Goal: Task Accomplishment & Management: Complete application form

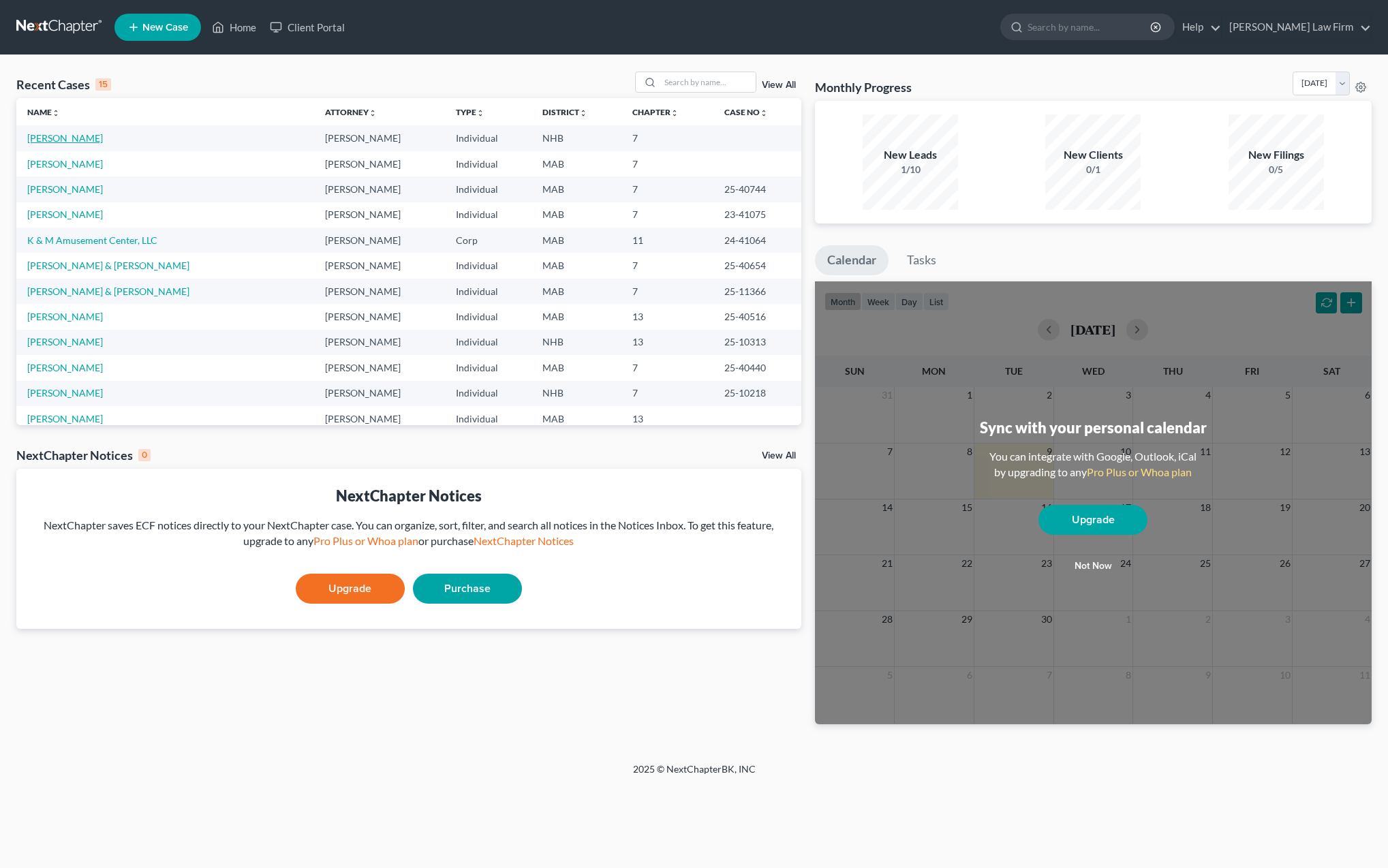
click at [52, 141] on link "[PERSON_NAME]" at bounding box center [65, 138] width 75 height 12
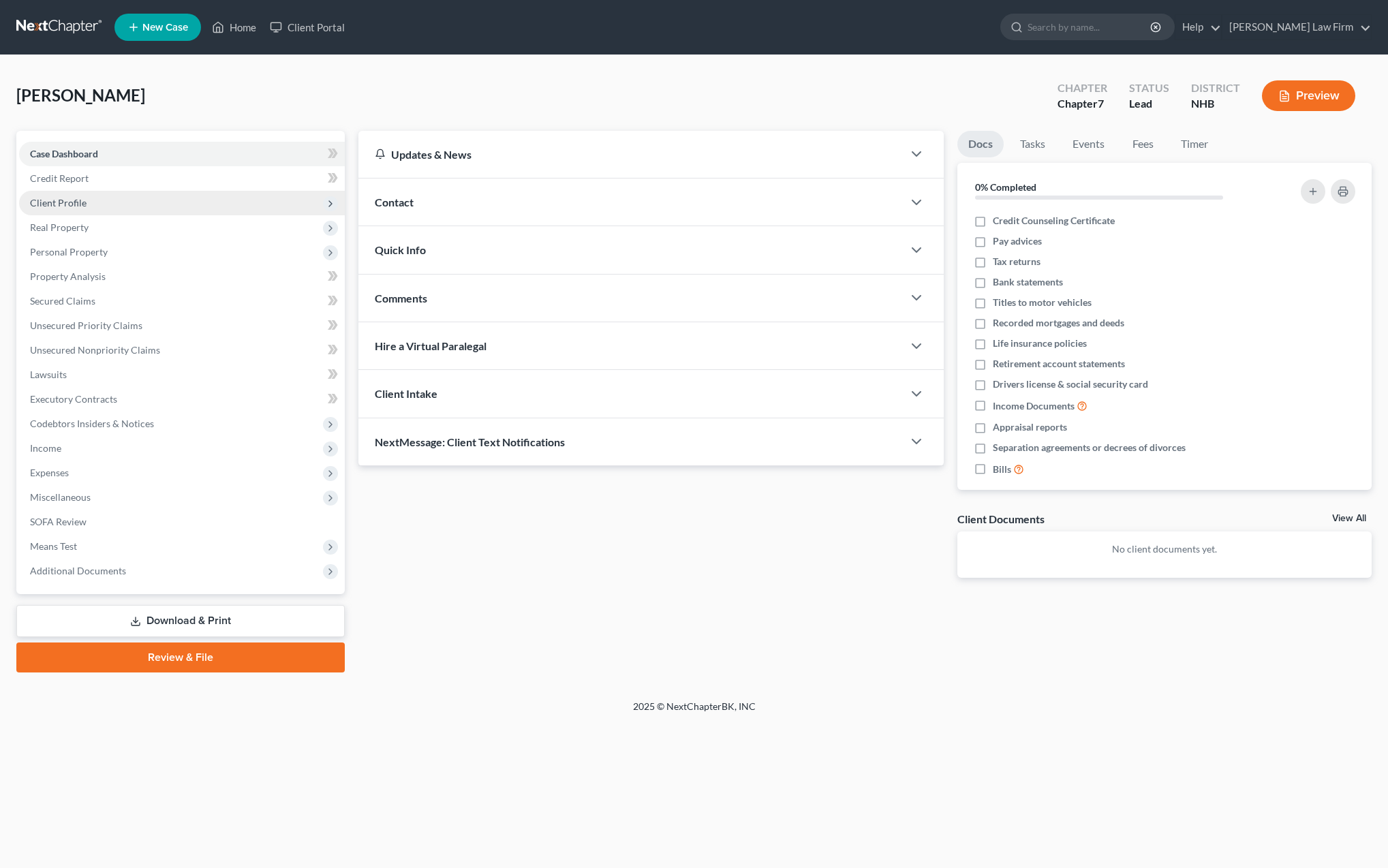
click at [63, 205] on span "Client Profile" at bounding box center [58, 203] width 57 height 12
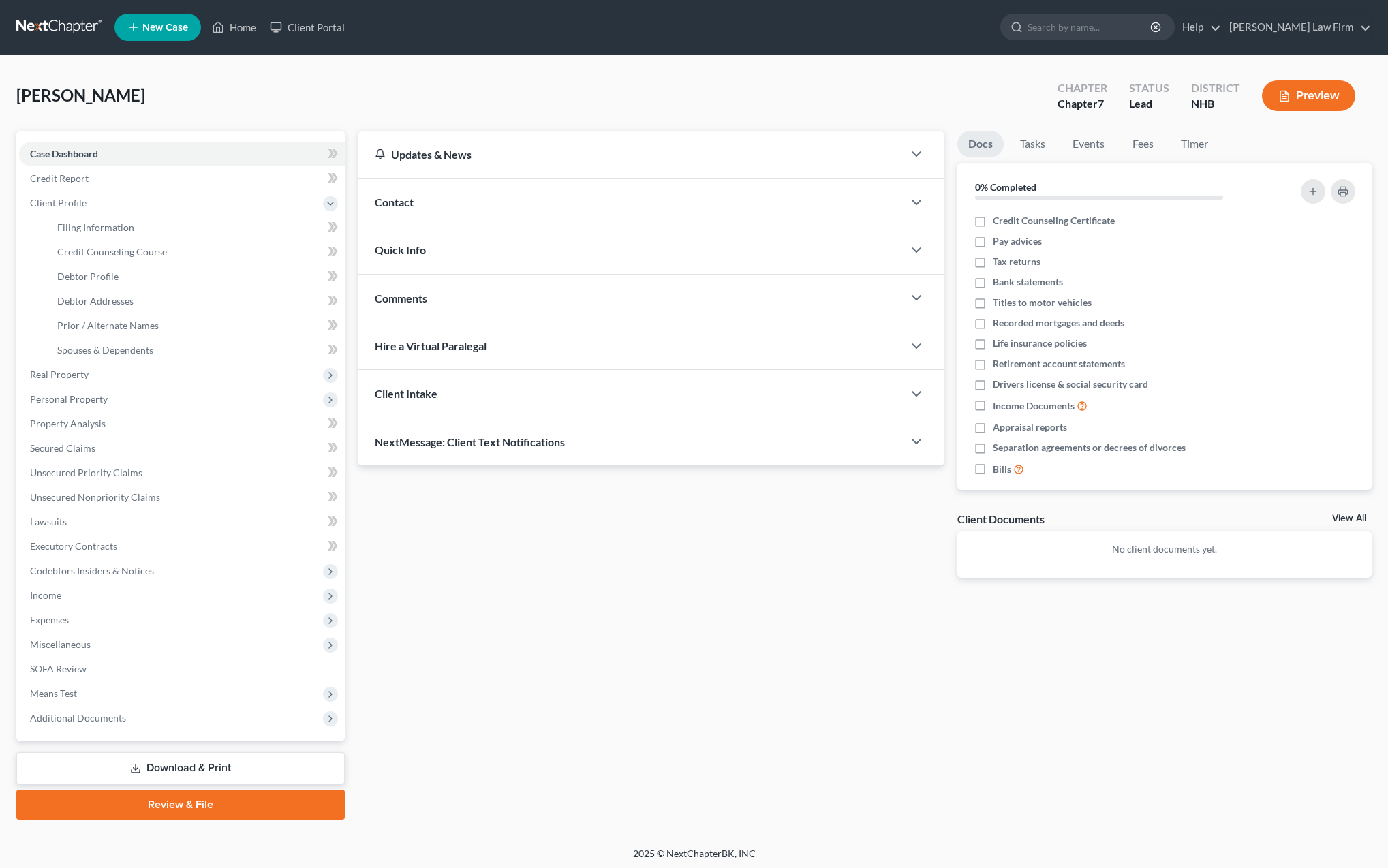
click at [1315, 97] on button "Preview" at bounding box center [1308, 96] width 93 height 31
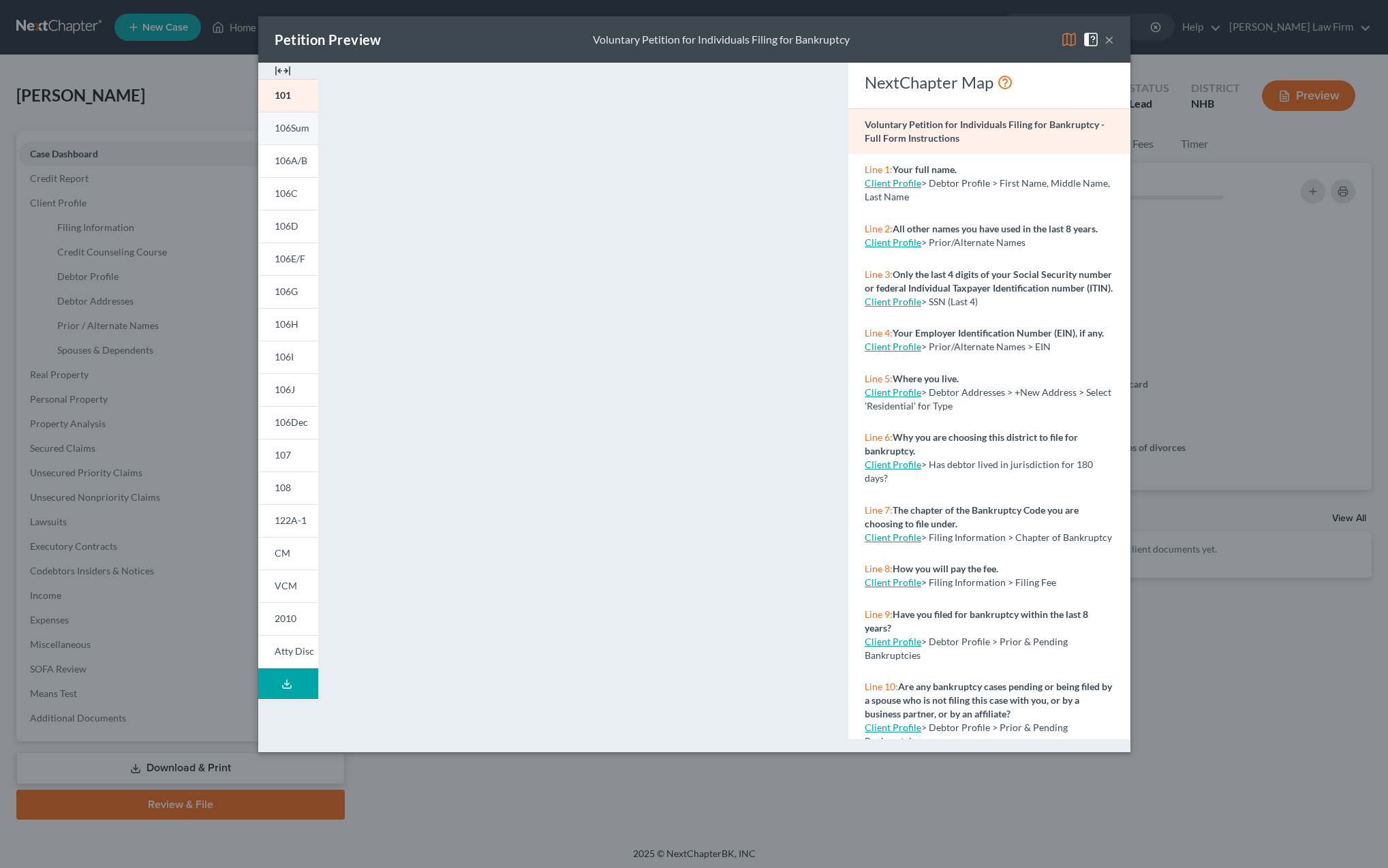
click at [287, 129] on span "106Sum" at bounding box center [292, 128] width 35 height 12
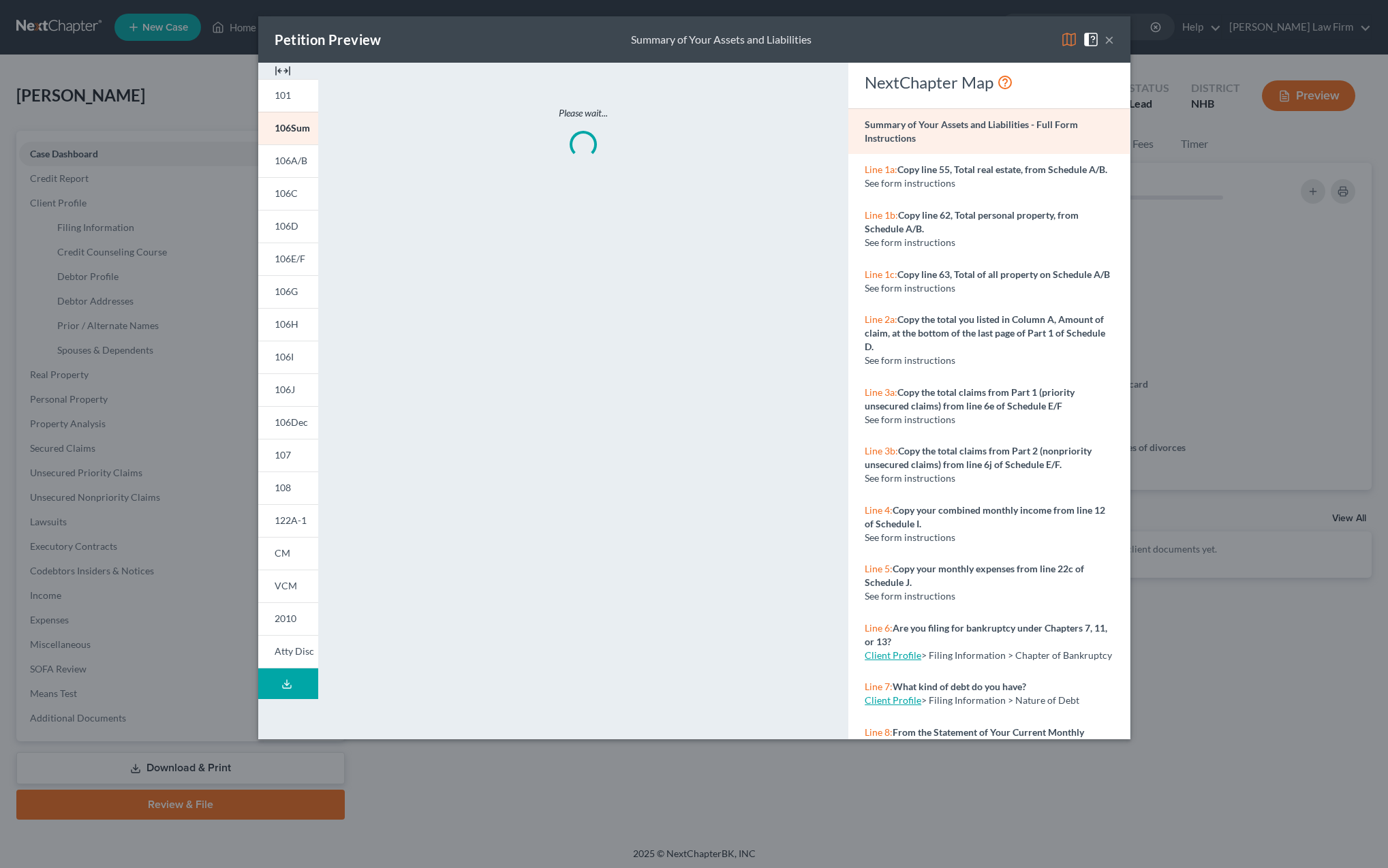
click at [1111, 42] on button "×" at bounding box center [1110, 39] width 9 height 16
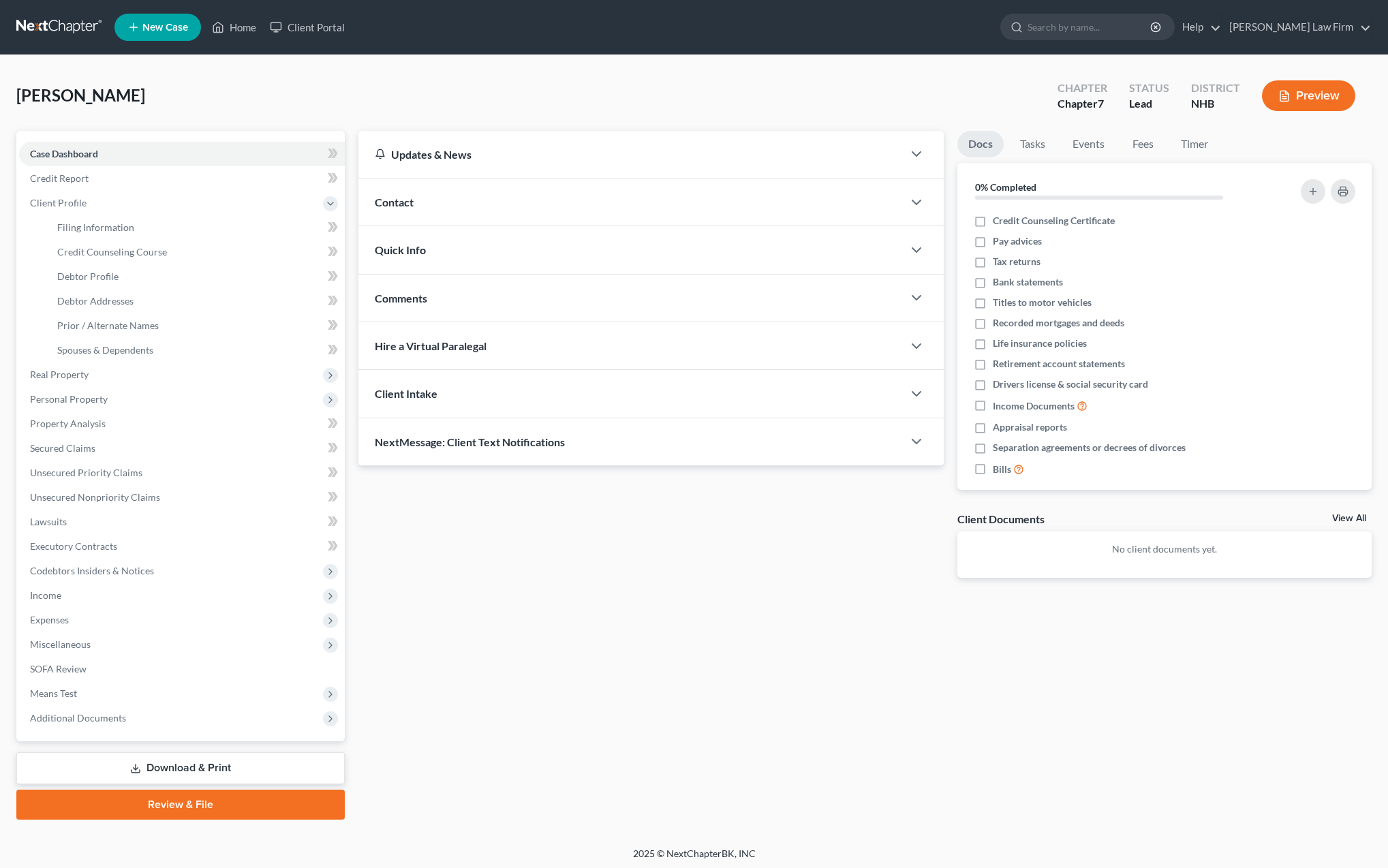
click at [174, 763] on link "Download & Print" at bounding box center [180, 768] width 328 height 32
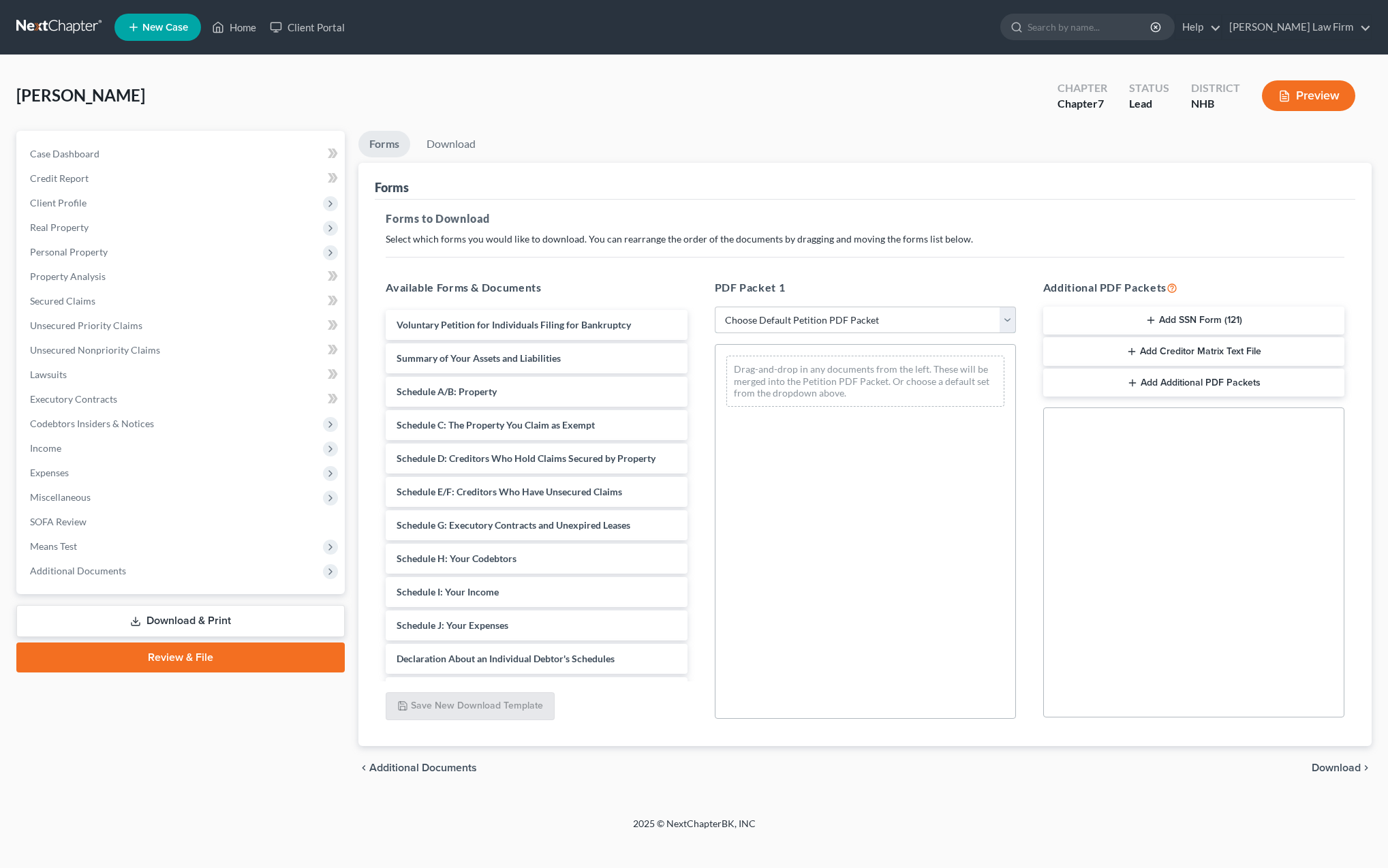
select select "0"
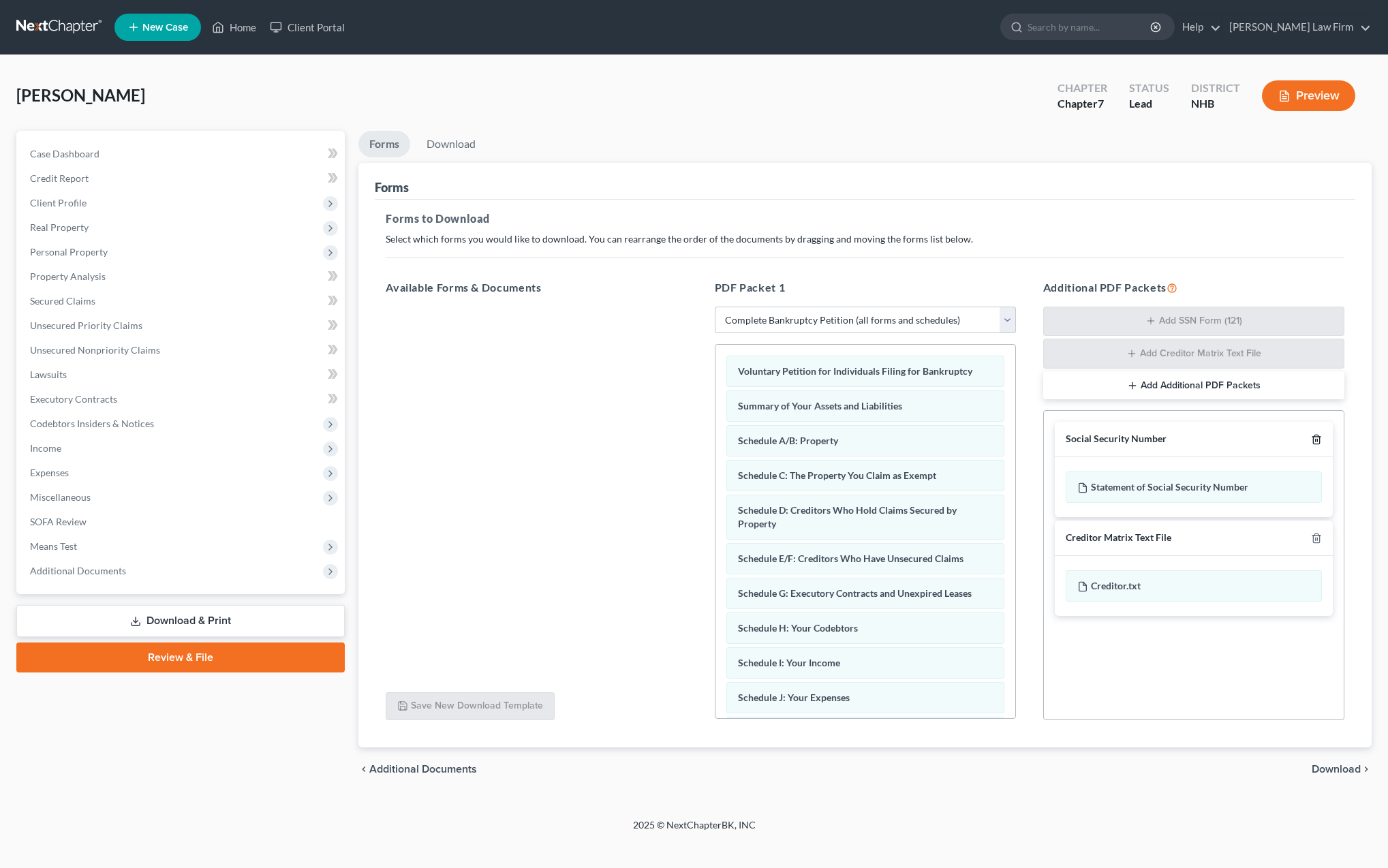
click at [1317, 441] on icon "button" at bounding box center [1317, 440] width 11 height 11
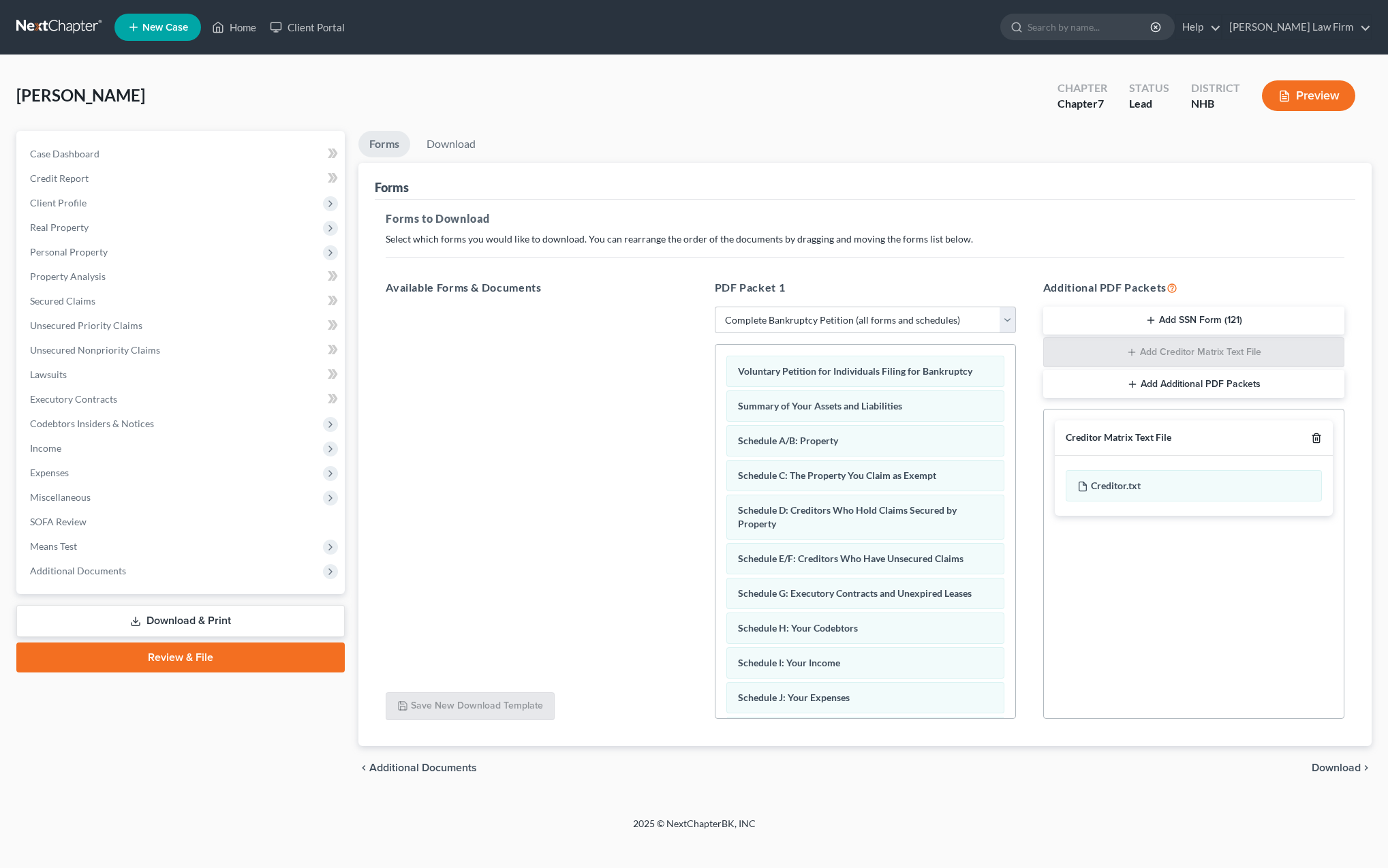
click at [1317, 441] on icon "button" at bounding box center [1317, 438] width 11 height 11
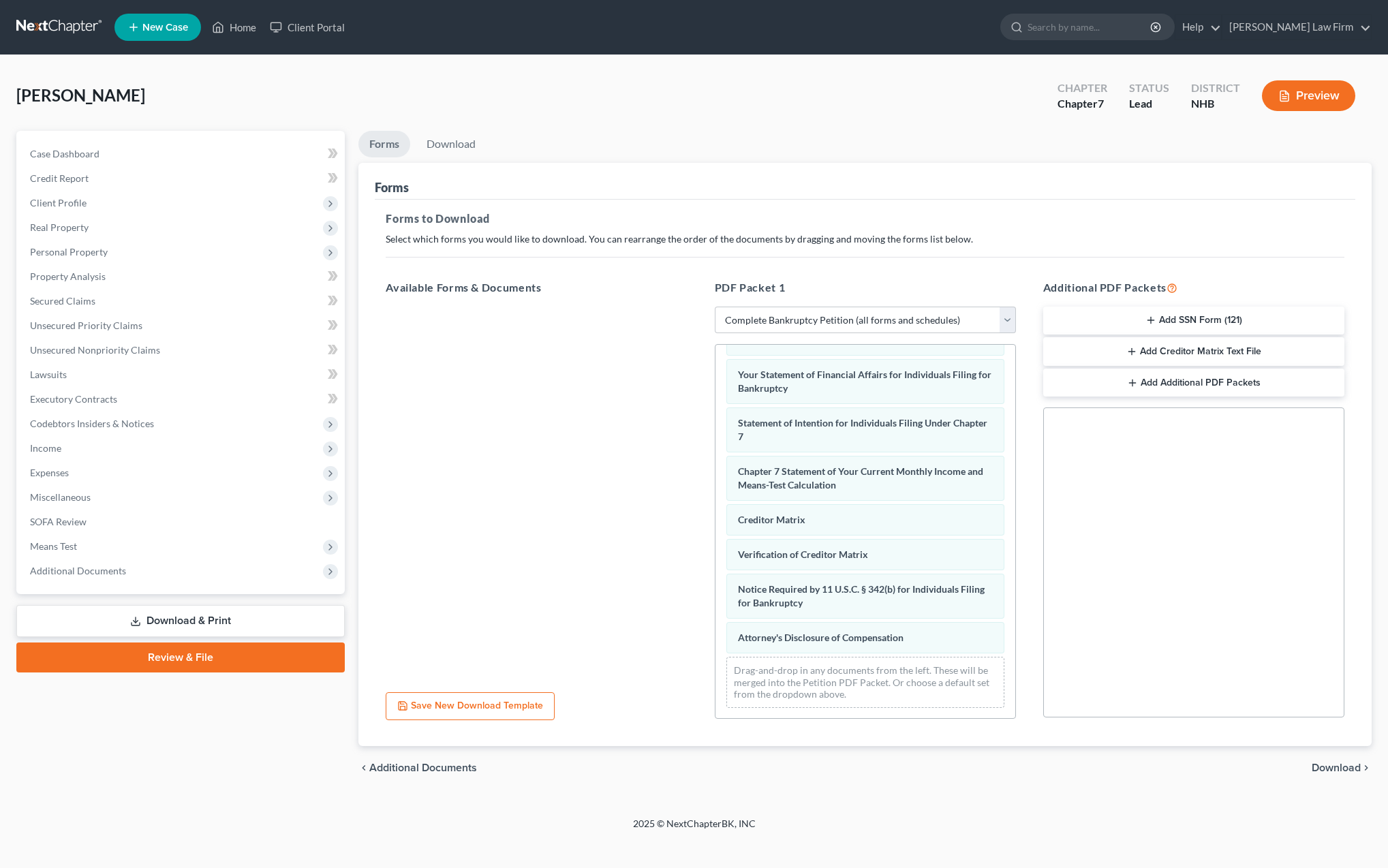
scroll to position [392, 0]
drag, startPoint x: 829, startPoint y: 565, endPoint x: 829, endPoint y: 518, distance: 47.0
click at [829, 518] on div "Verification of Creditor Matrix Voluntary Petition for Individuals Filing for B…" at bounding box center [865, 336] width 300 height 767
drag, startPoint x: 835, startPoint y: 645, endPoint x: 830, endPoint y: 522, distance: 123.1
click at [830, 522] on div "Attorney's Disclosure of Compensation Voluntary Petition for Individuals Filing…" at bounding box center [865, 336] width 300 height 767
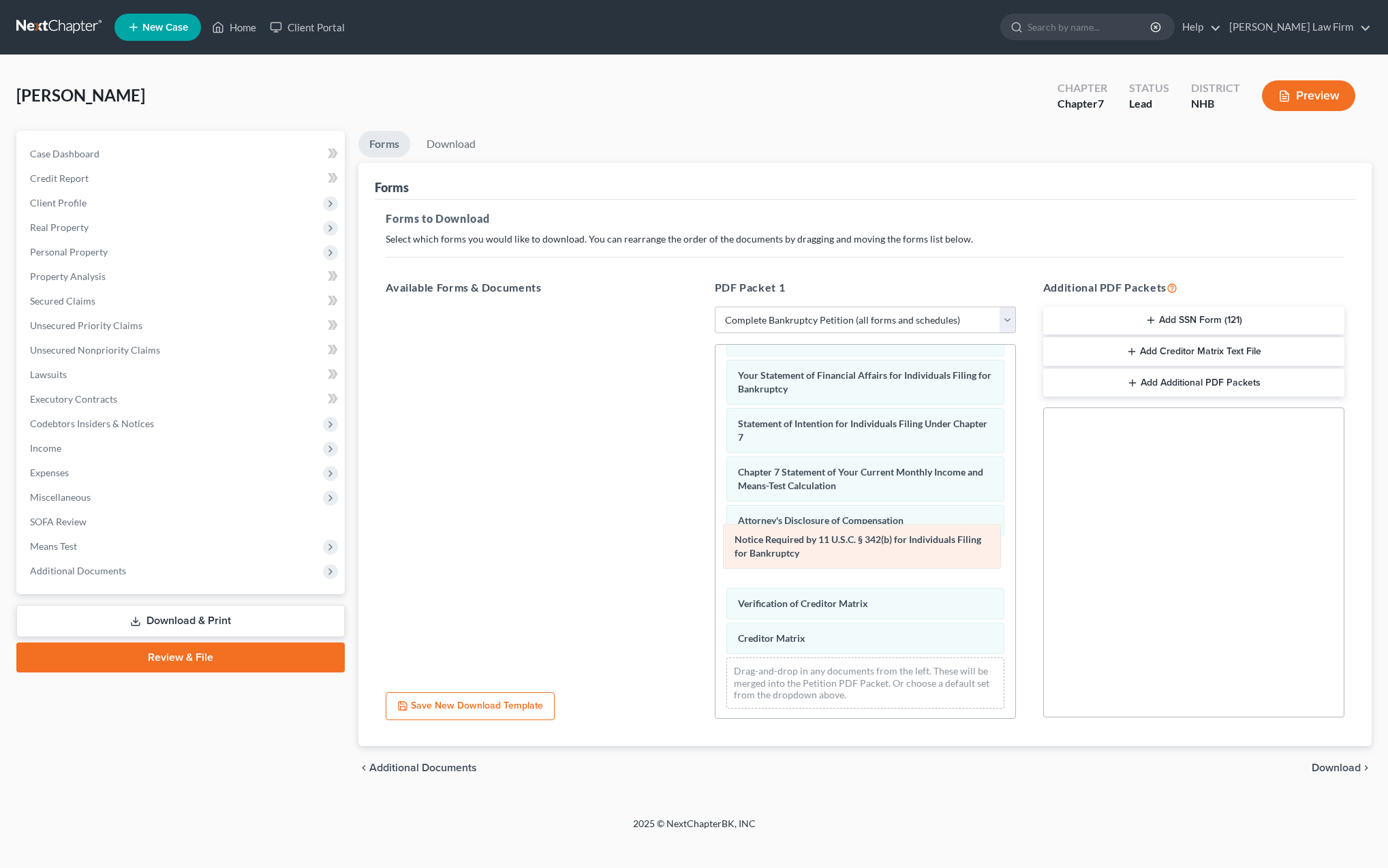
drag, startPoint x: 834, startPoint y: 634, endPoint x: 829, endPoint y: 551, distance: 83.2
click at [829, 551] on div "Notice Required by 11 U.S.C. § 342(b) for Individuals Filing for Bankruptcy Vol…" at bounding box center [865, 336] width 300 height 767
click at [1321, 769] on span "Download" at bounding box center [1336, 768] width 49 height 11
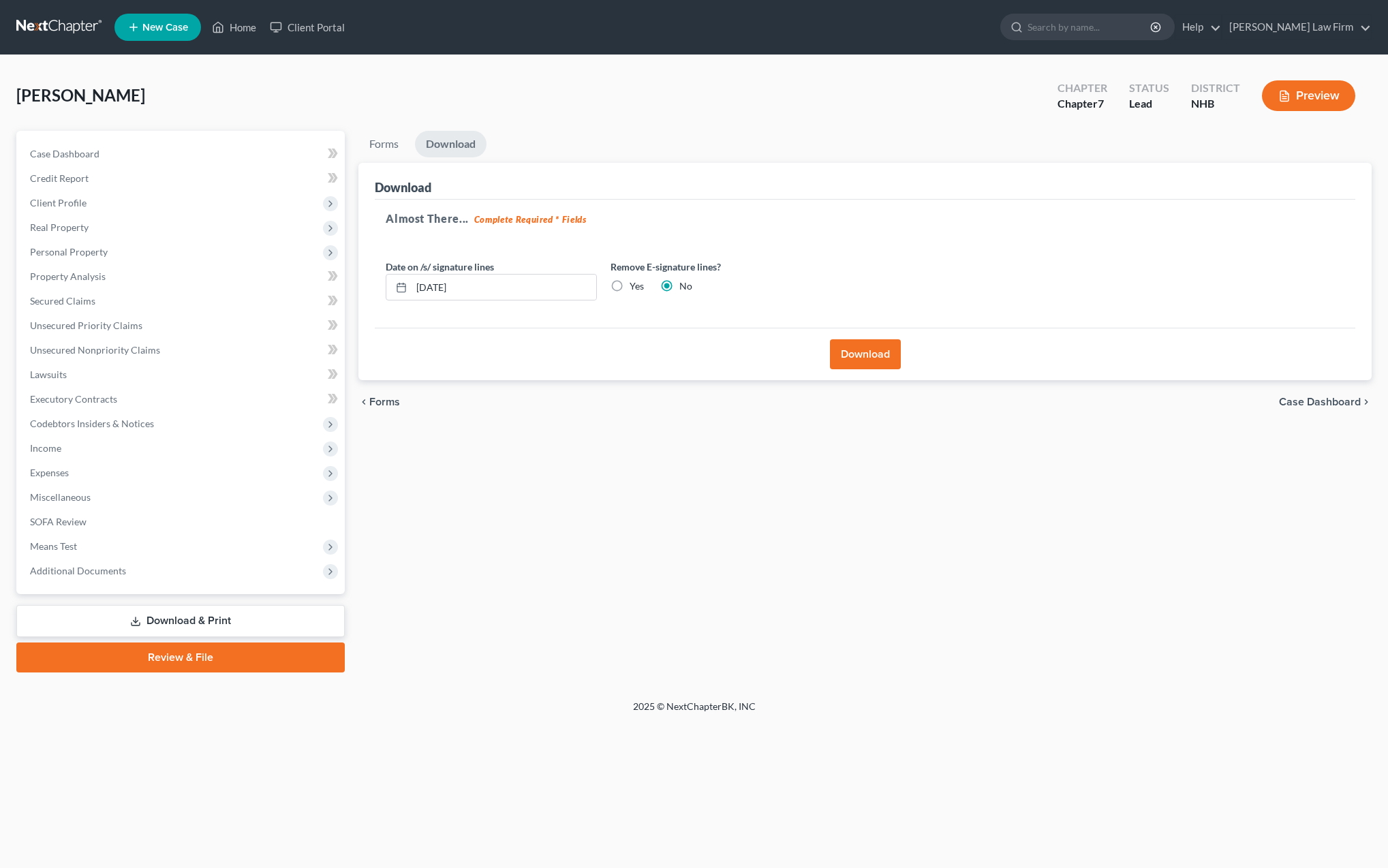
click at [859, 357] on button "Download" at bounding box center [865, 354] width 71 height 30
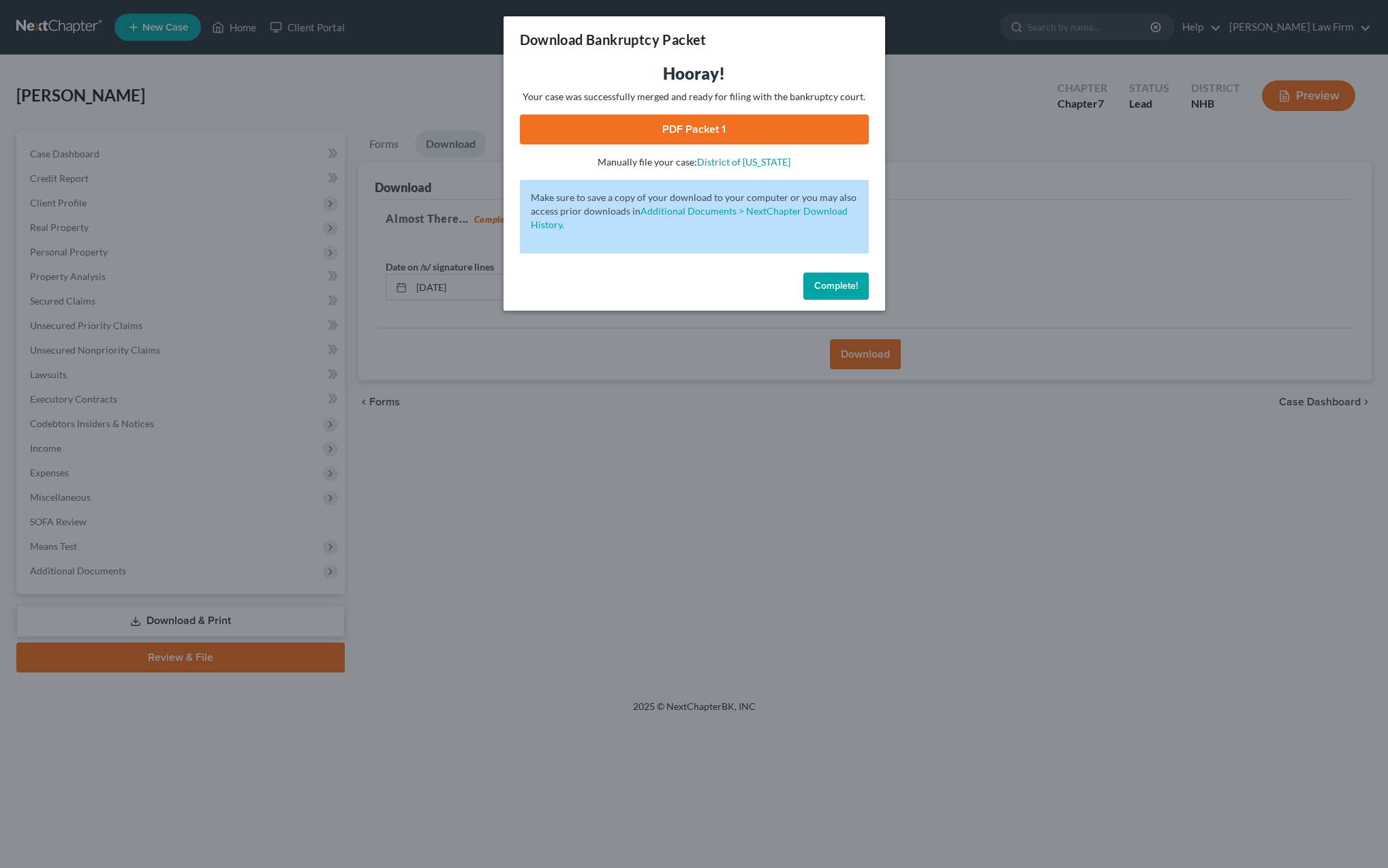
click at [613, 138] on link "PDF Packet 1" at bounding box center [694, 129] width 349 height 30
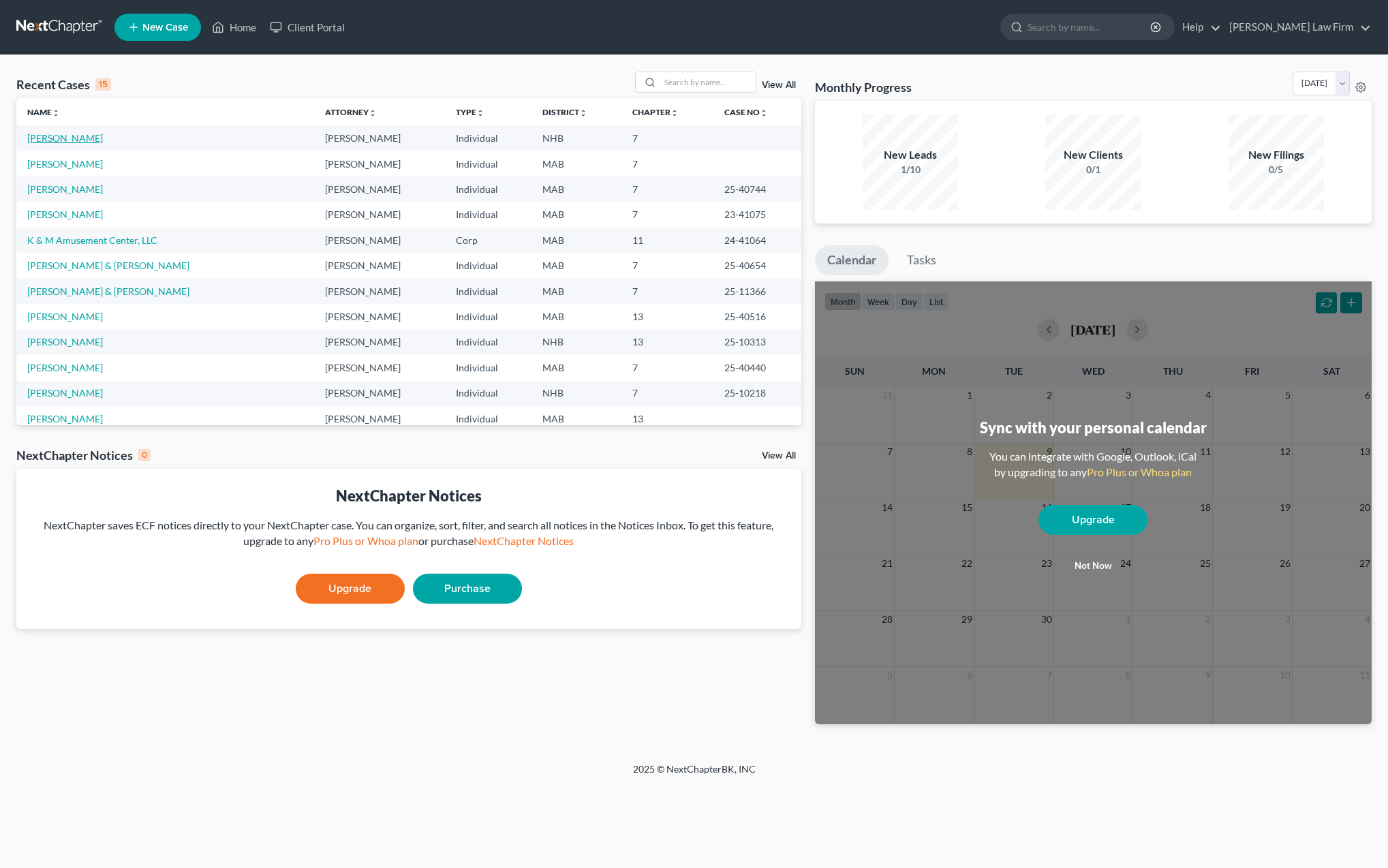
click at [51, 141] on link "[PERSON_NAME]" at bounding box center [65, 138] width 75 height 12
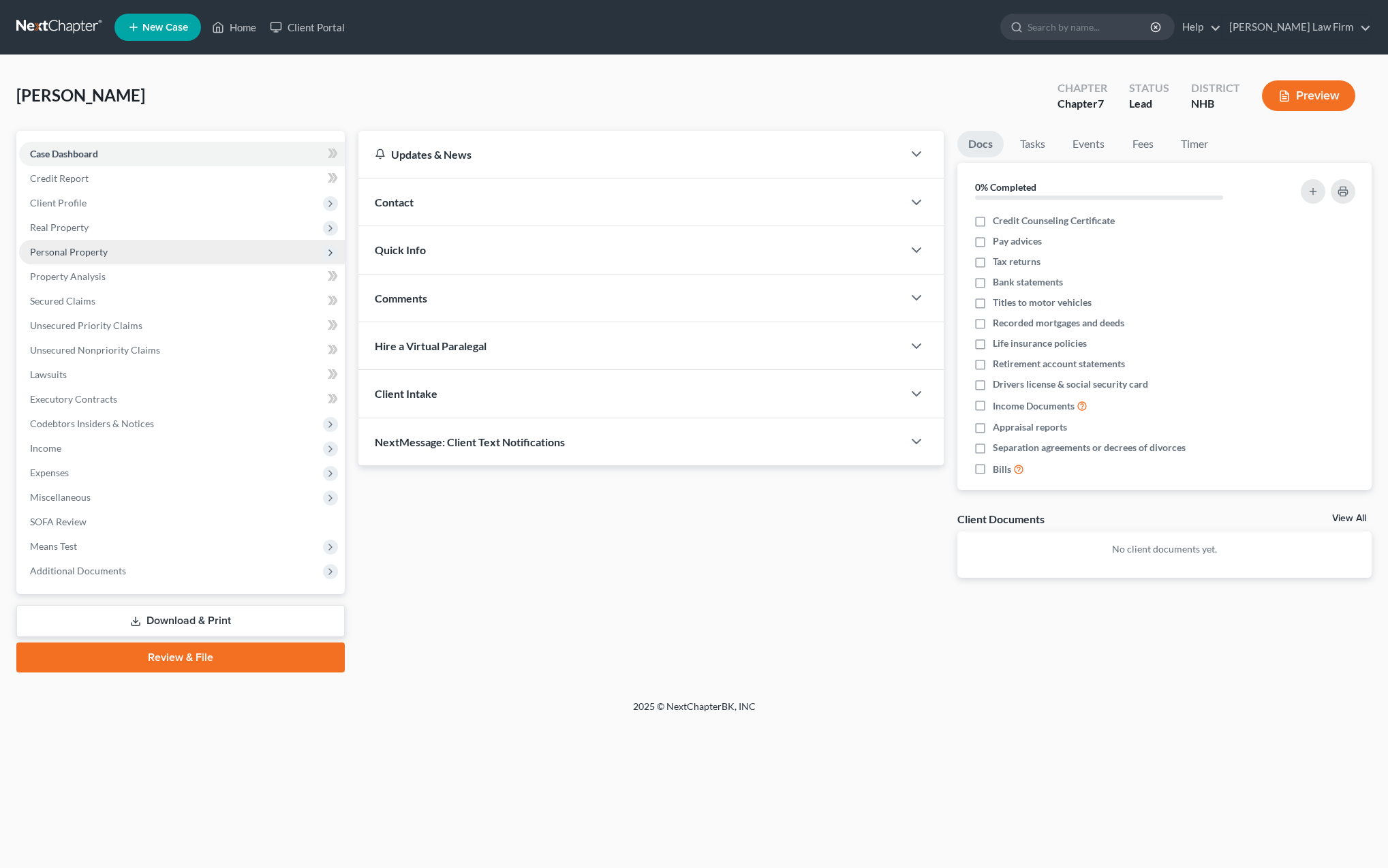
click at [65, 259] on span "Personal Property" at bounding box center [182, 252] width 326 height 25
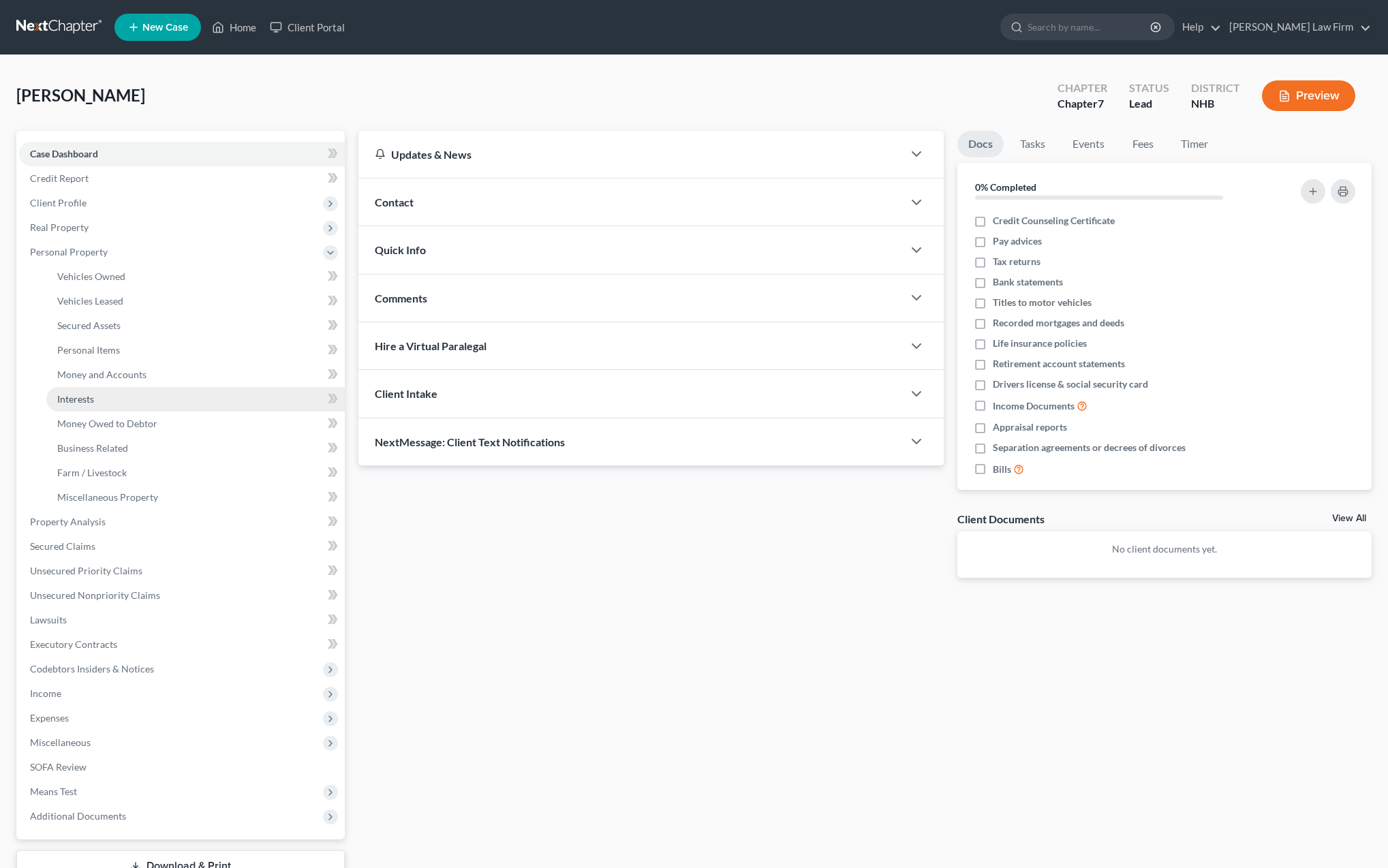
click at [93, 398] on span "Interests" at bounding box center [75, 399] width 37 height 12
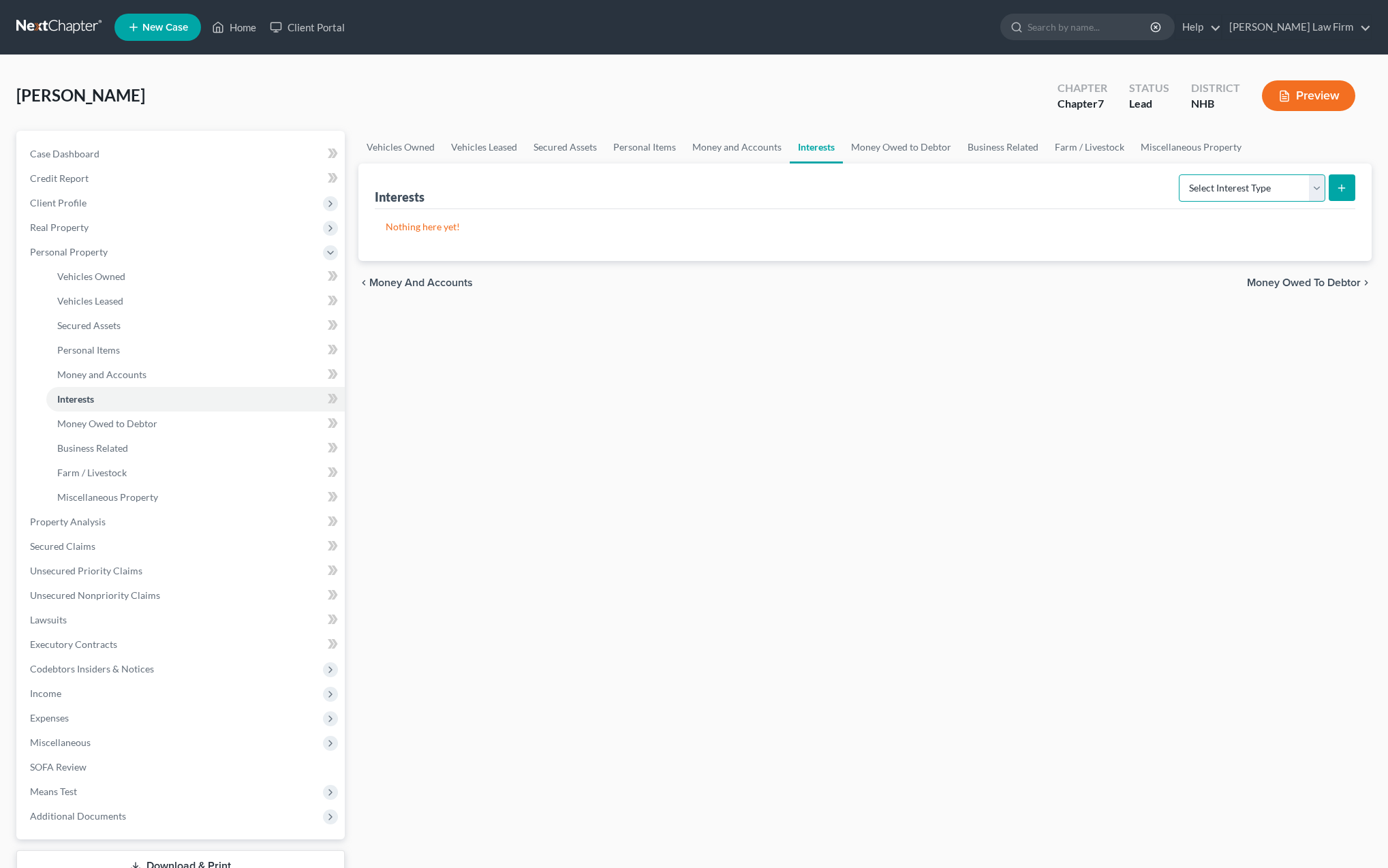
select select "unincorporated_business"
click at [1340, 195] on button "submit" at bounding box center [1342, 188] width 27 height 27
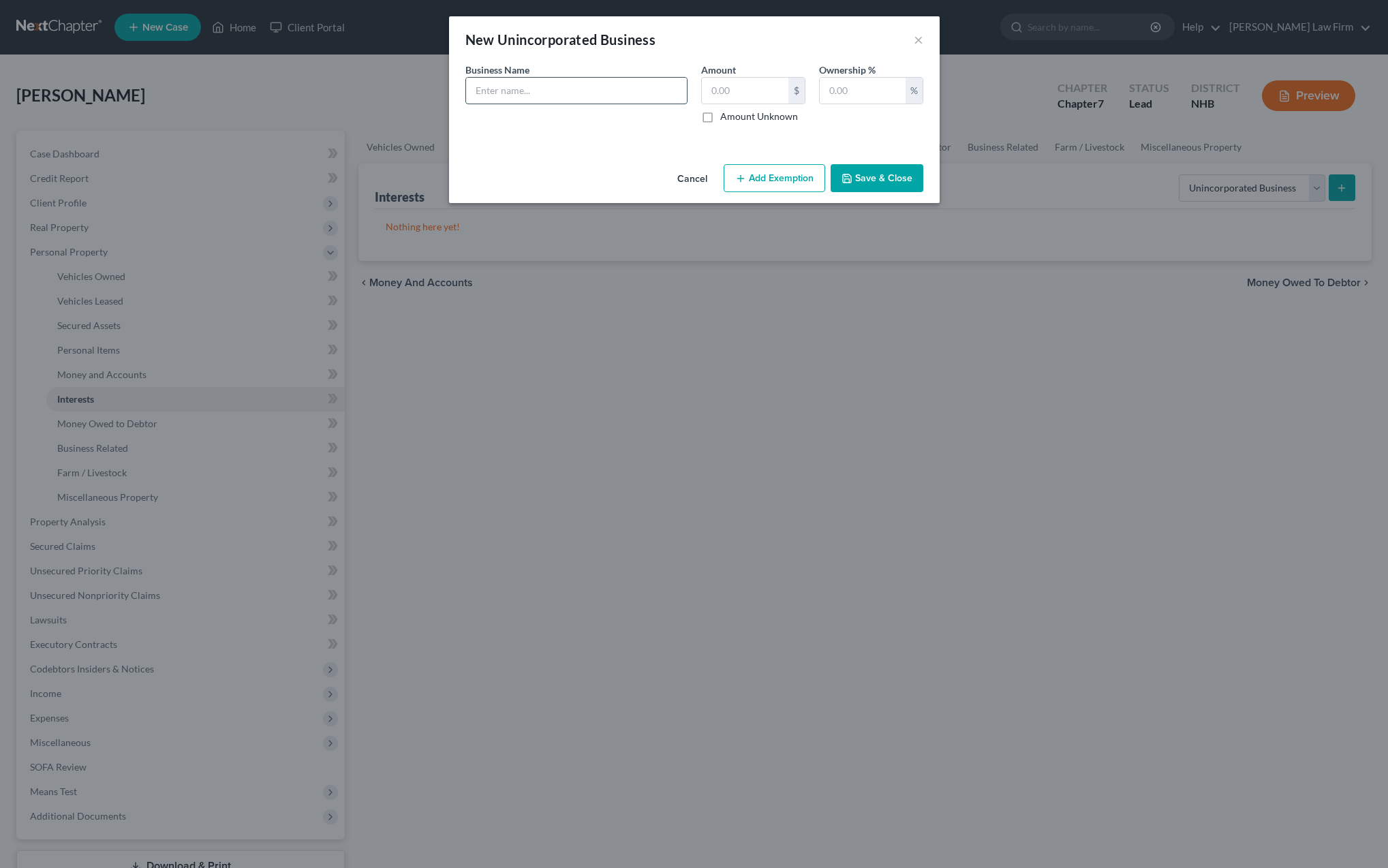
click at [501, 95] on input "text" at bounding box center [577, 91] width 221 height 26
type input "Office cleaning business"
click at [710, 95] on input "text" at bounding box center [745, 91] width 87 height 26
type input "500"
click at [845, 89] on input "text" at bounding box center [863, 91] width 86 height 26
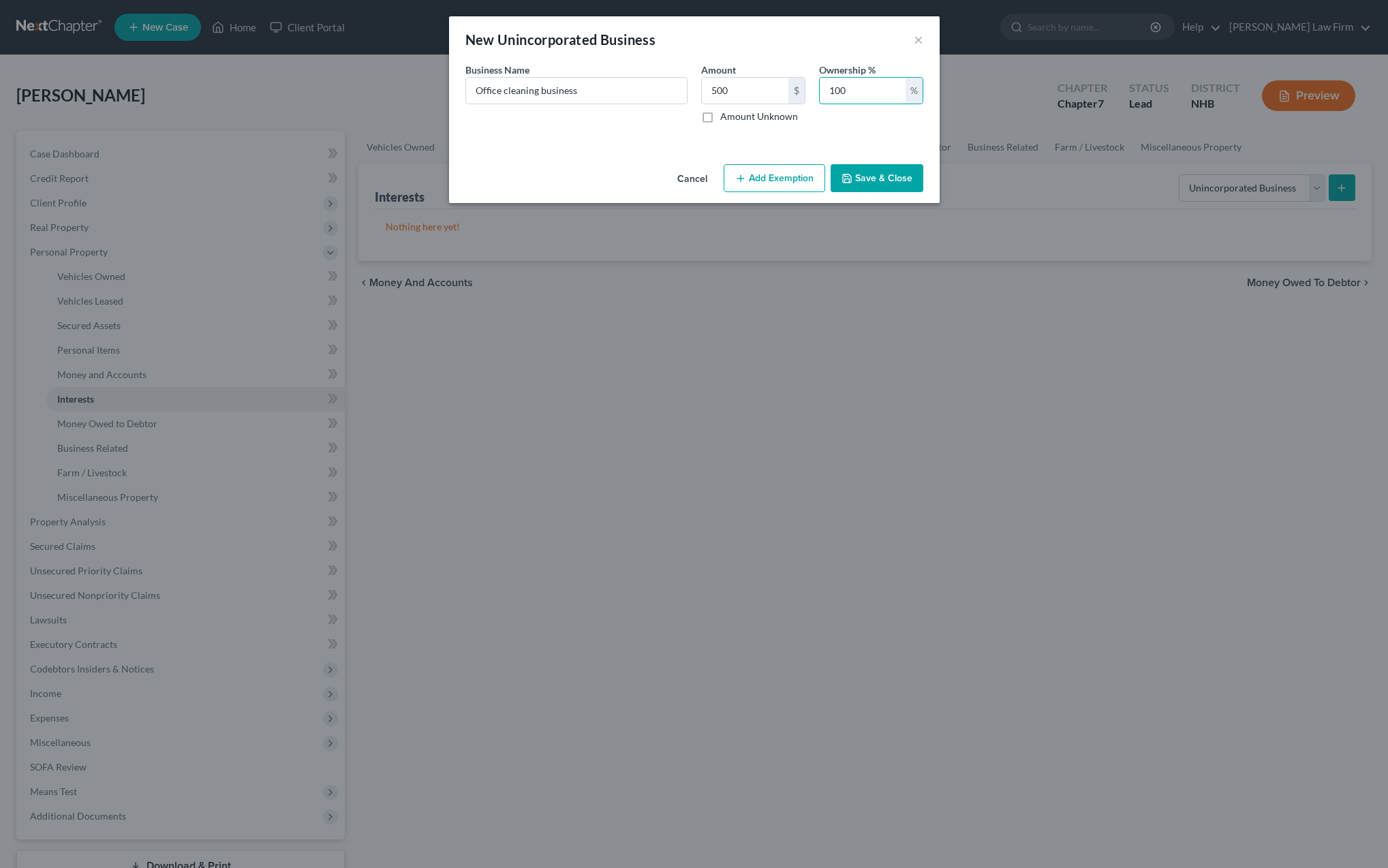
type input "100"
click at [775, 174] on button "Add Exemption" at bounding box center [775, 178] width 102 height 28
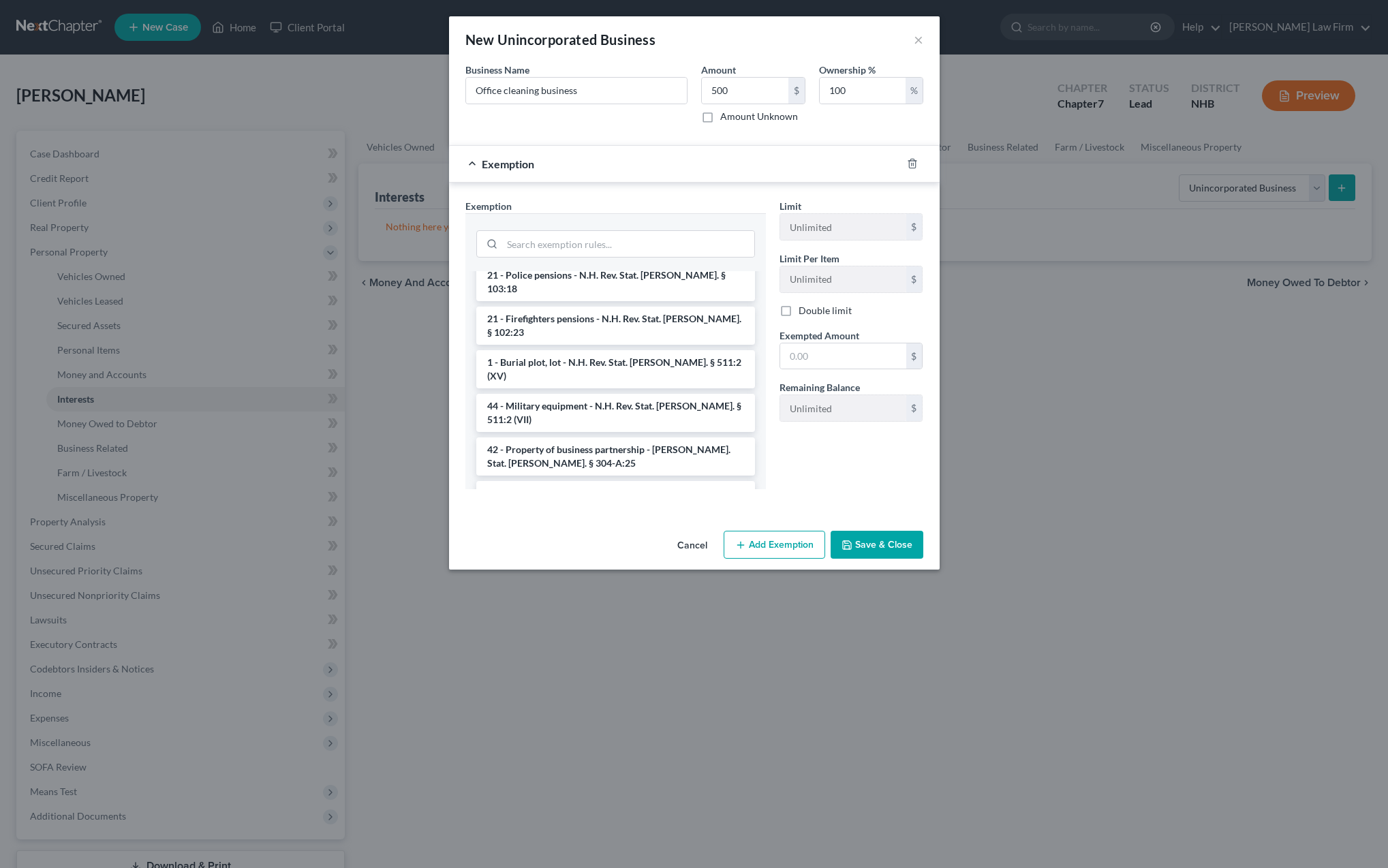
scroll to position [254, 0]
click at [602, 440] on li "42 - Property of business partnership - N.H. Rev. Stat. Ann. § 304-A:25" at bounding box center [615, 458] width 278 height 39
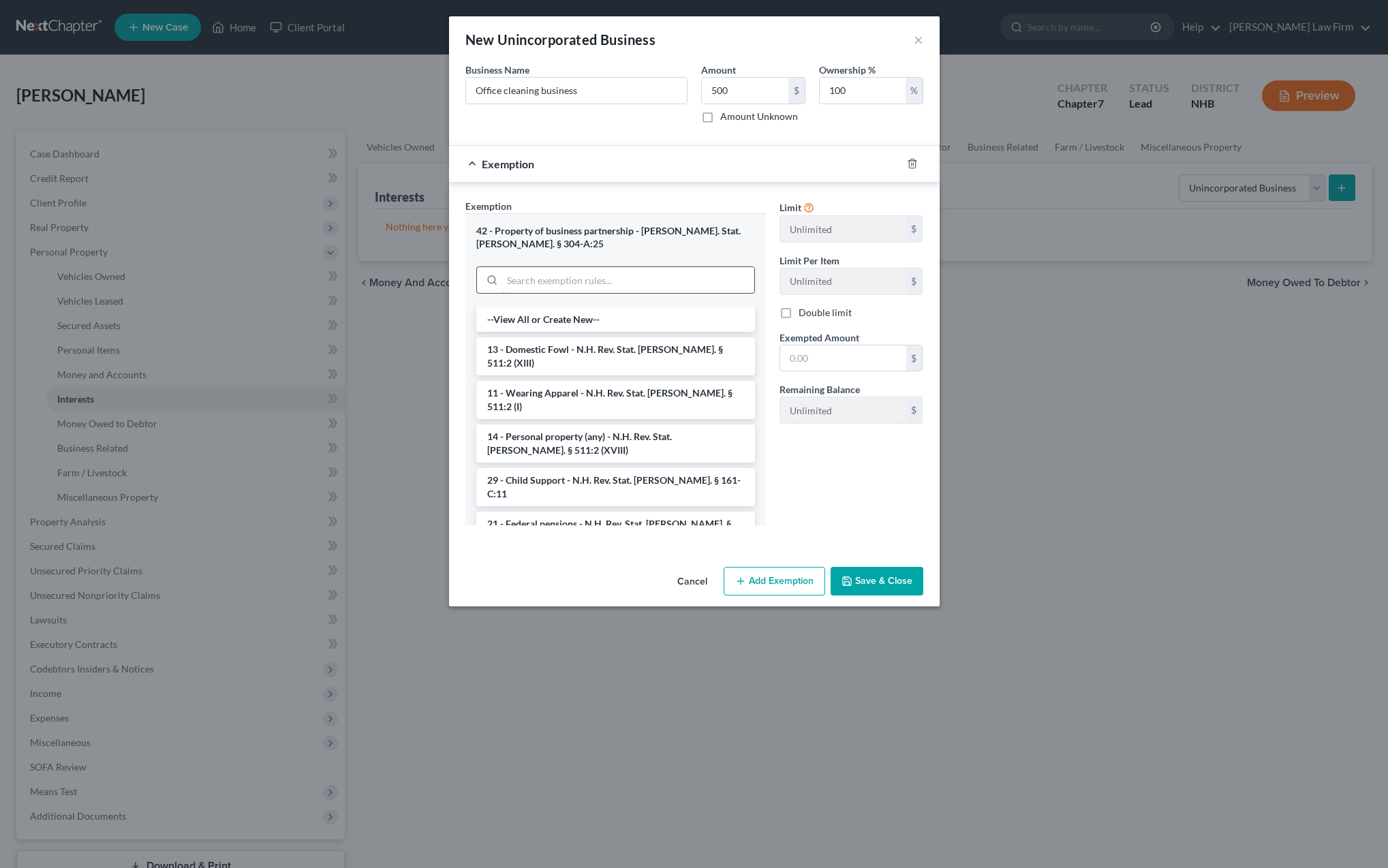
click at [543, 288] on input "search" at bounding box center [628, 280] width 252 height 26
click at [778, 411] on div "Remaining Balance Unlimited $" at bounding box center [852, 403] width 158 height 42
click at [823, 363] on input "text" at bounding box center [843, 358] width 126 height 26
type input "500"
click at [853, 584] on icon "button" at bounding box center [847, 581] width 11 height 11
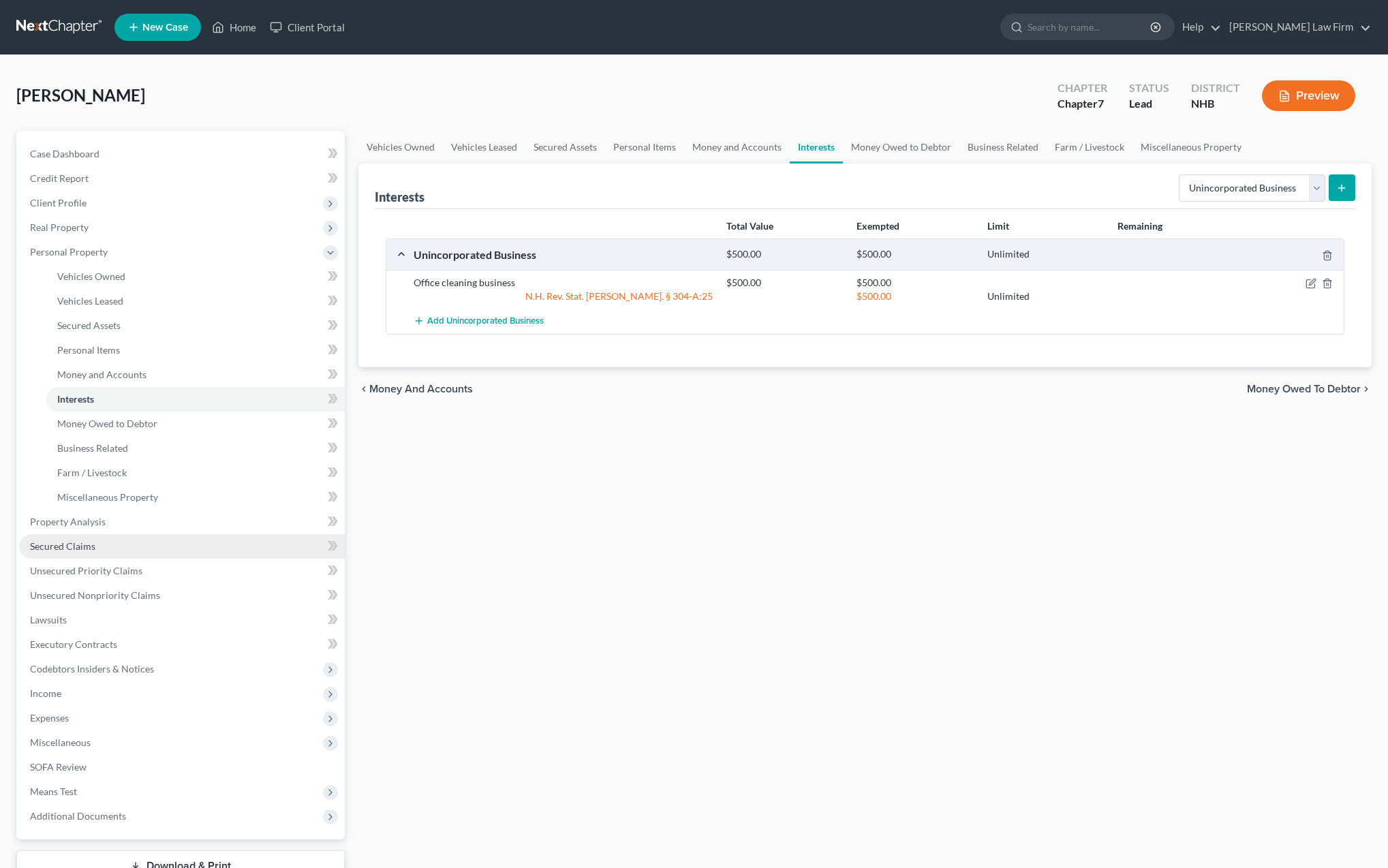
click at [66, 548] on span "Secured Claims" at bounding box center [63, 547] width 65 height 12
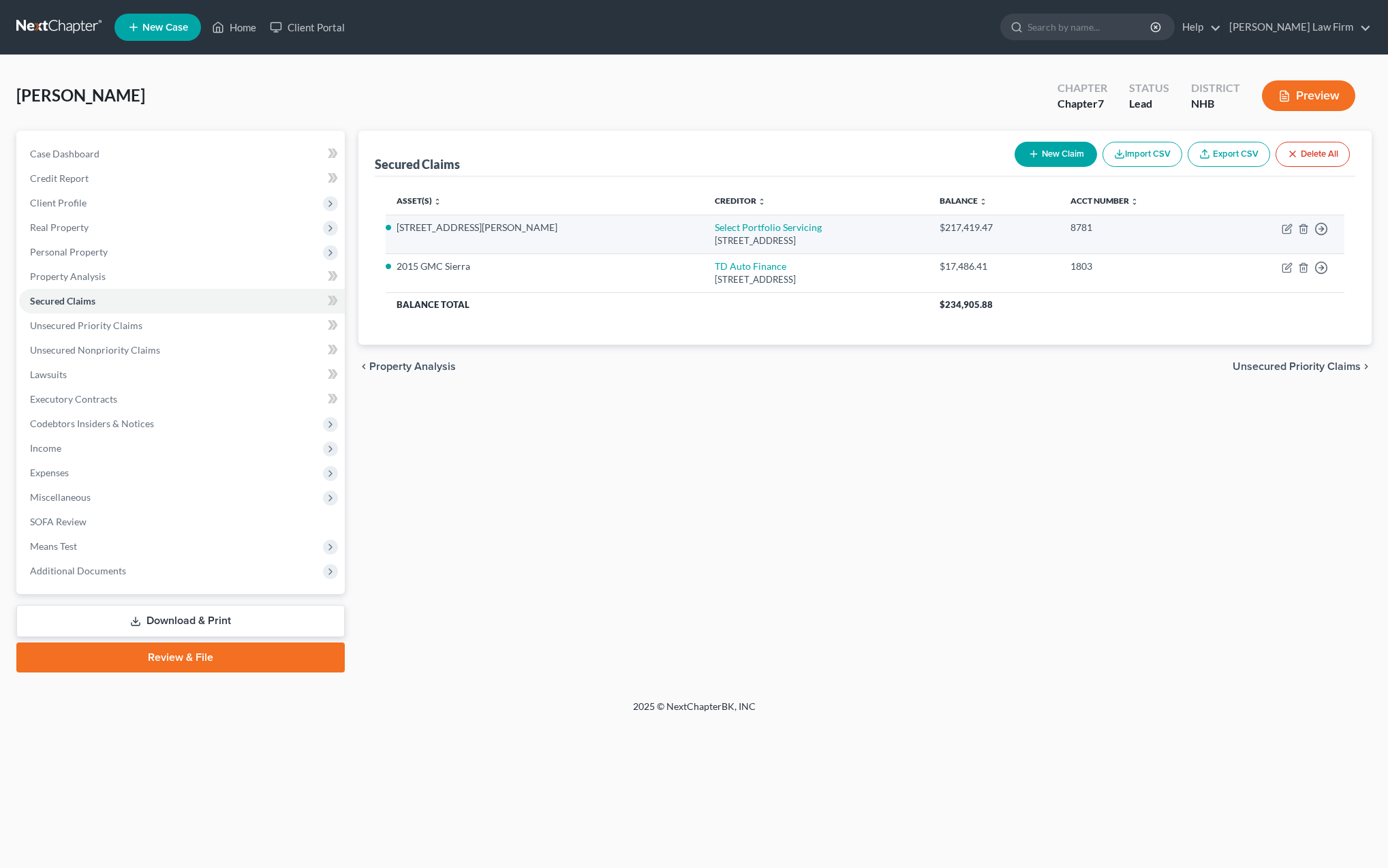
click at [1289, 234] on td "Move to E Move to F Move to G Move to Notice Only" at bounding box center [1281, 234] width 129 height 39
click at [1287, 230] on icon "button" at bounding box center [1287, 229] width 11 height 11
select select "46"
select select "0"
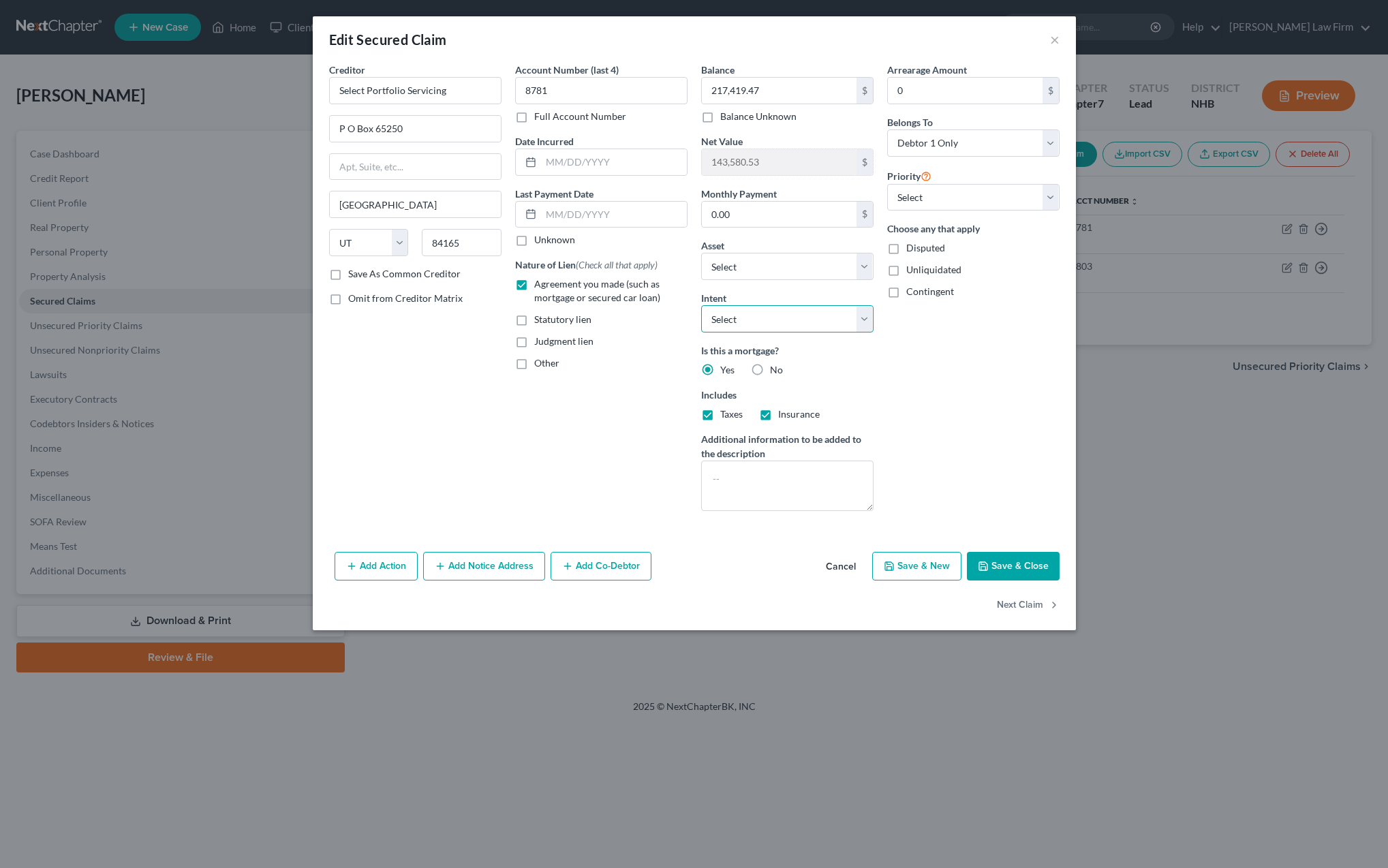
select select "4"
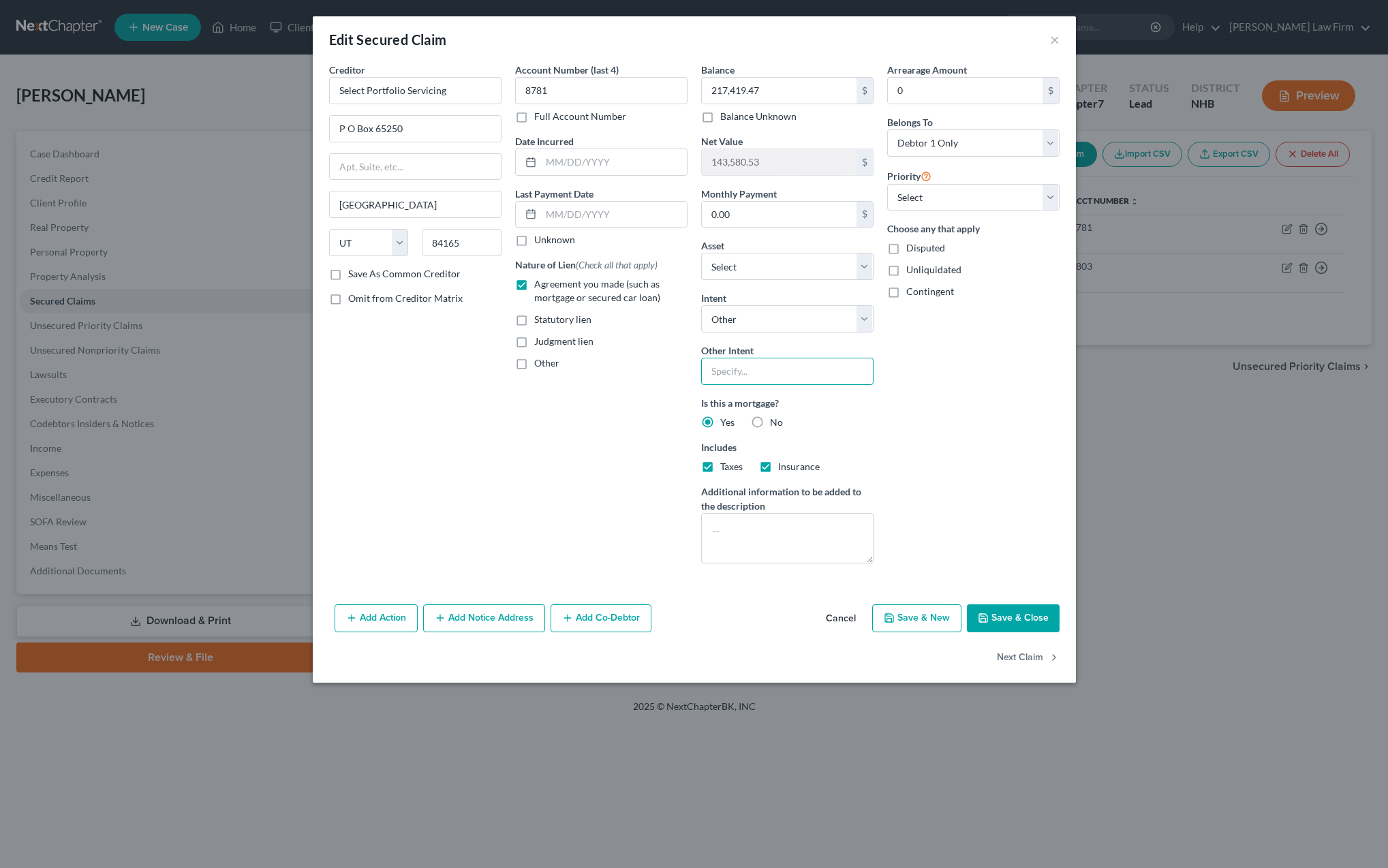
click at [766, 366] on input "text" at bounding box center [787, 372] width 172 height 27
type input "retain and pay pursuant to contract"
click at [995, 617] on button "Save & Close" at bounding box center [1014, 619] width 93 height 28
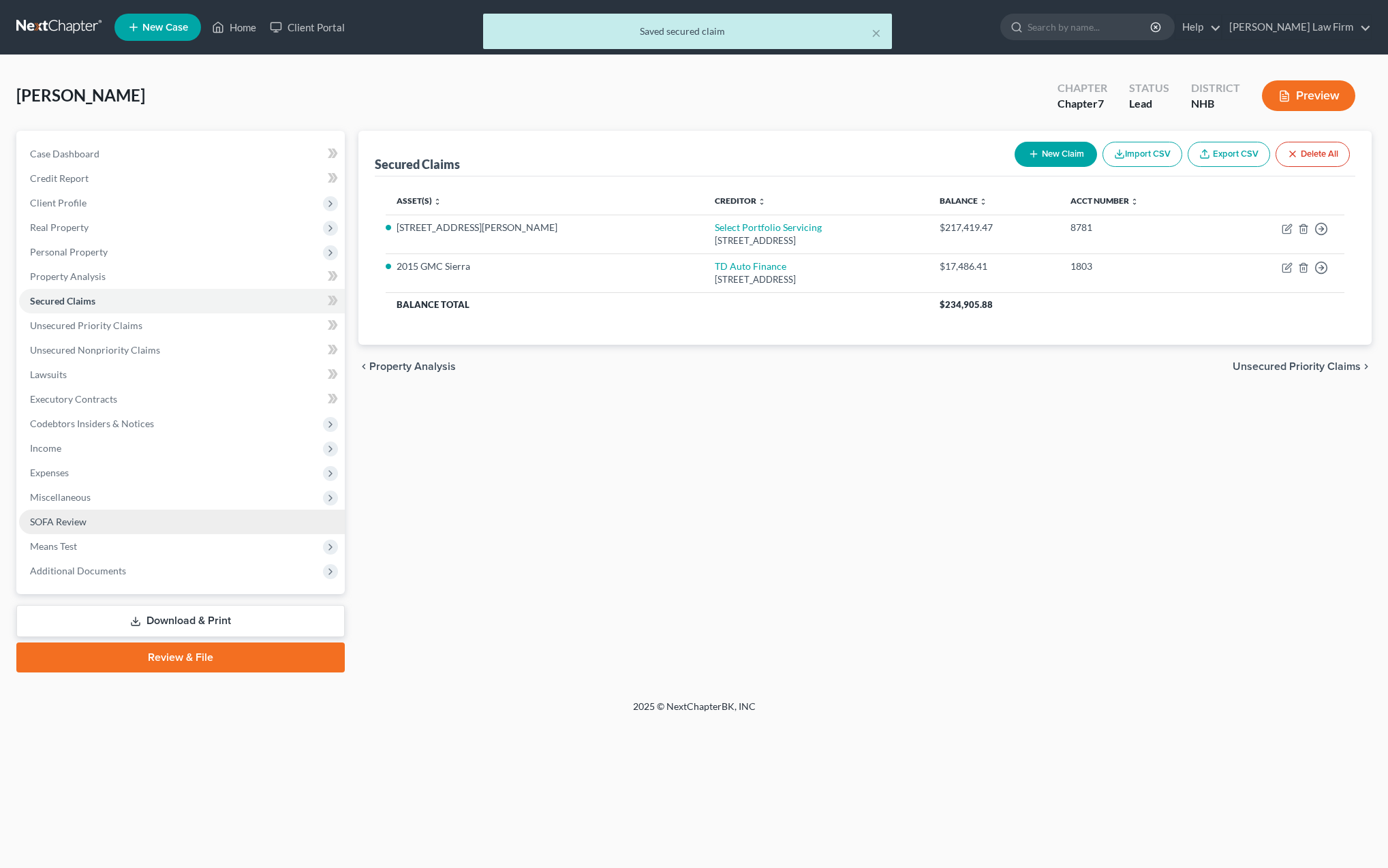
click at [75, 529] on link "SOFA Review" at bounding box center [182, 522] width 326 height 25
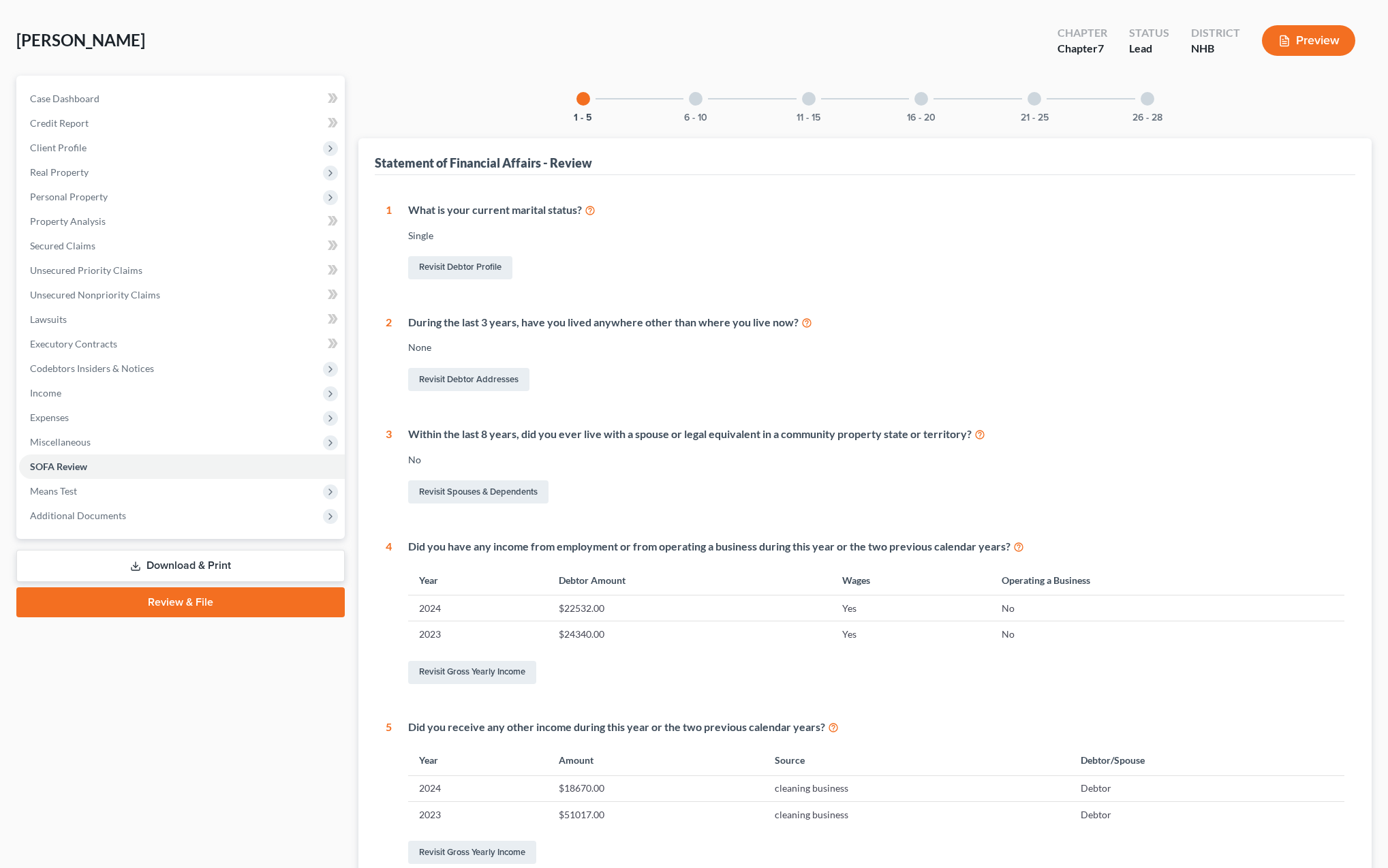
scroll to position [63, 0]
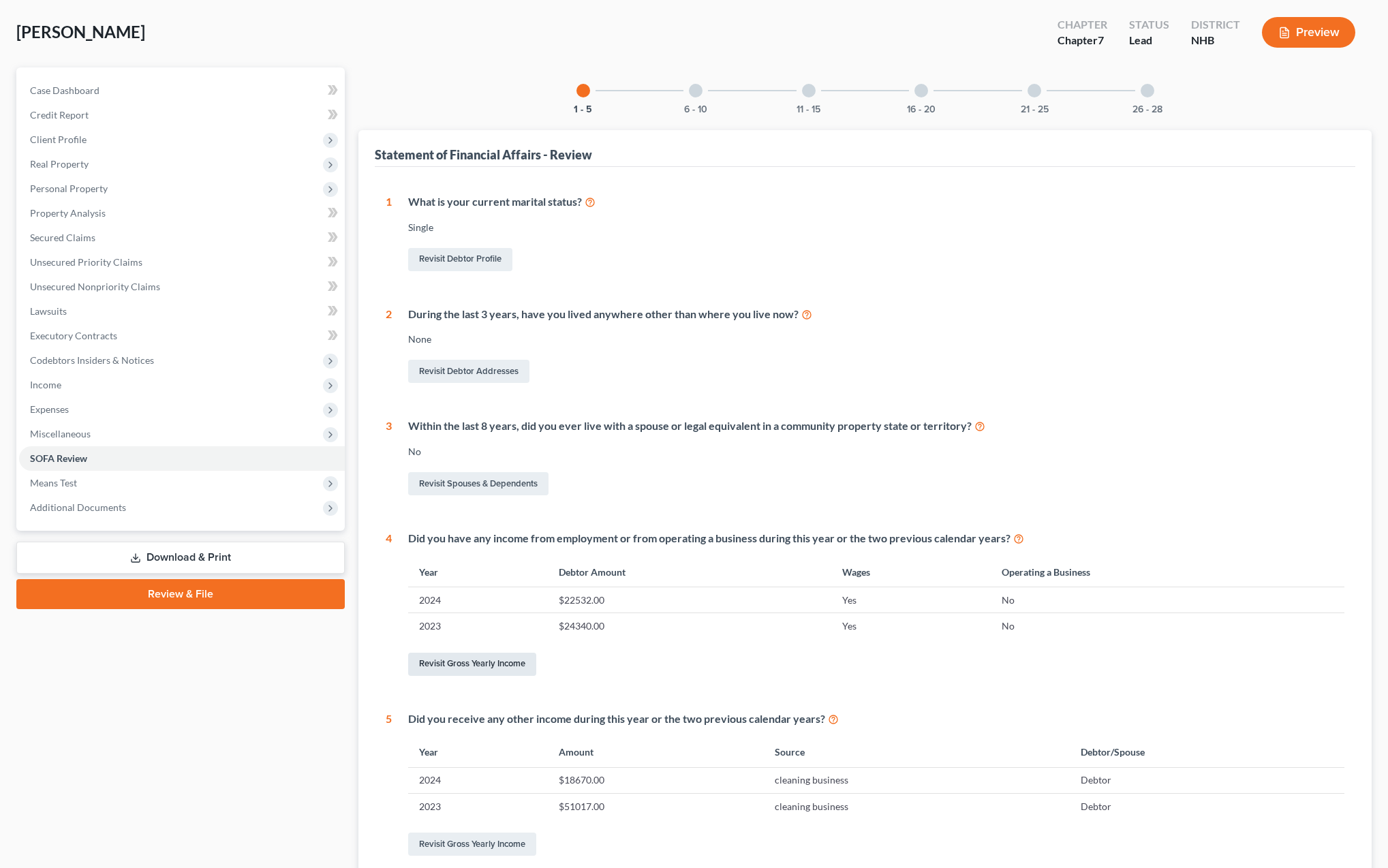
click at [499, 659] on link "Revisit Gross Yearly Income" at bounding box center [473, 664] width 129 height 23
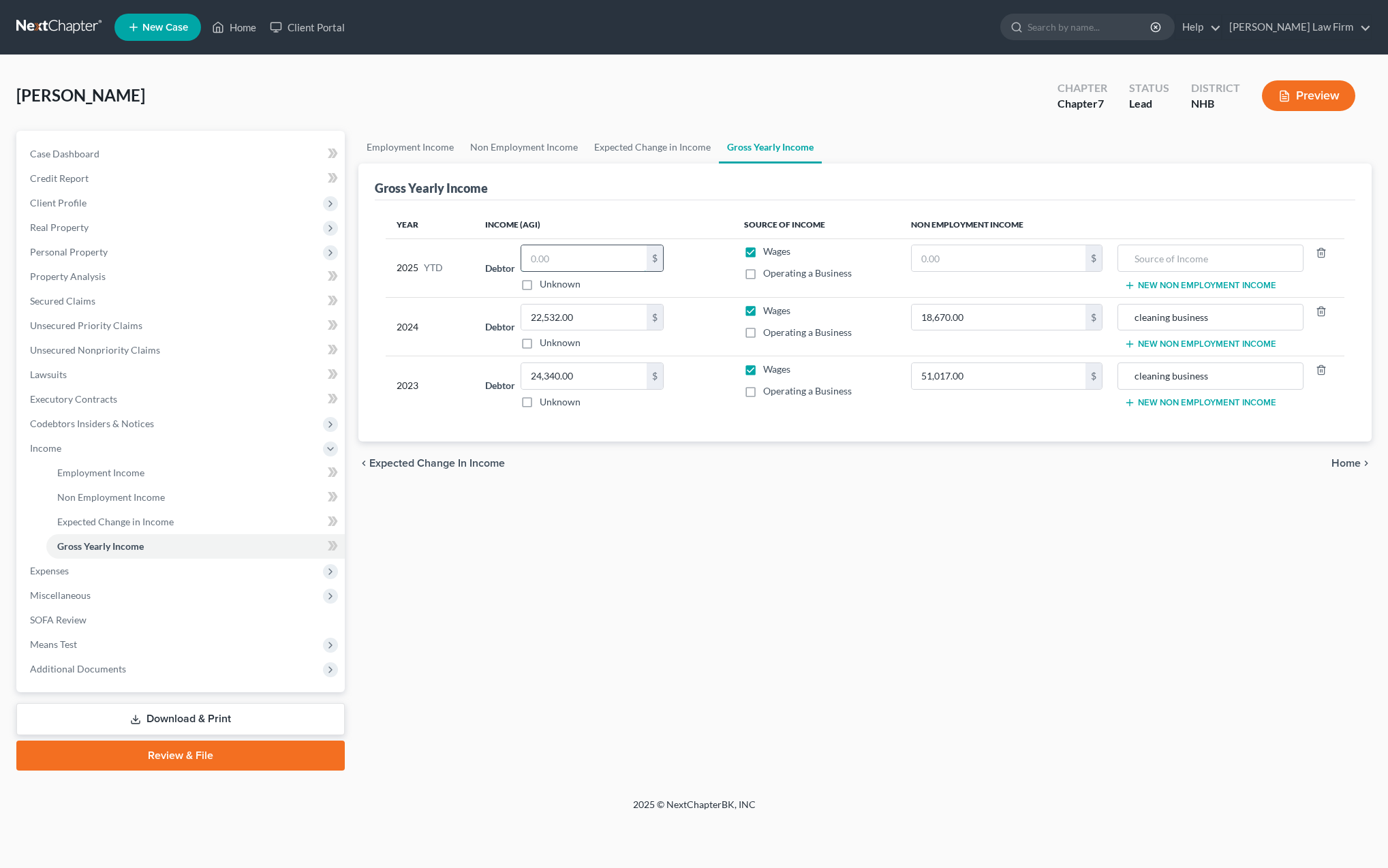
click at [547, 254] on input "text" at bounding box center [584, 258] width 125 height 26
type input "15,021"
click at [945, 264] on input "text" at bounding box center [998, 258] width 174 height 26
type input "12,447"
click at [1152, 262] on input "text" at bounding box center [1210, 258] width 171 height 26
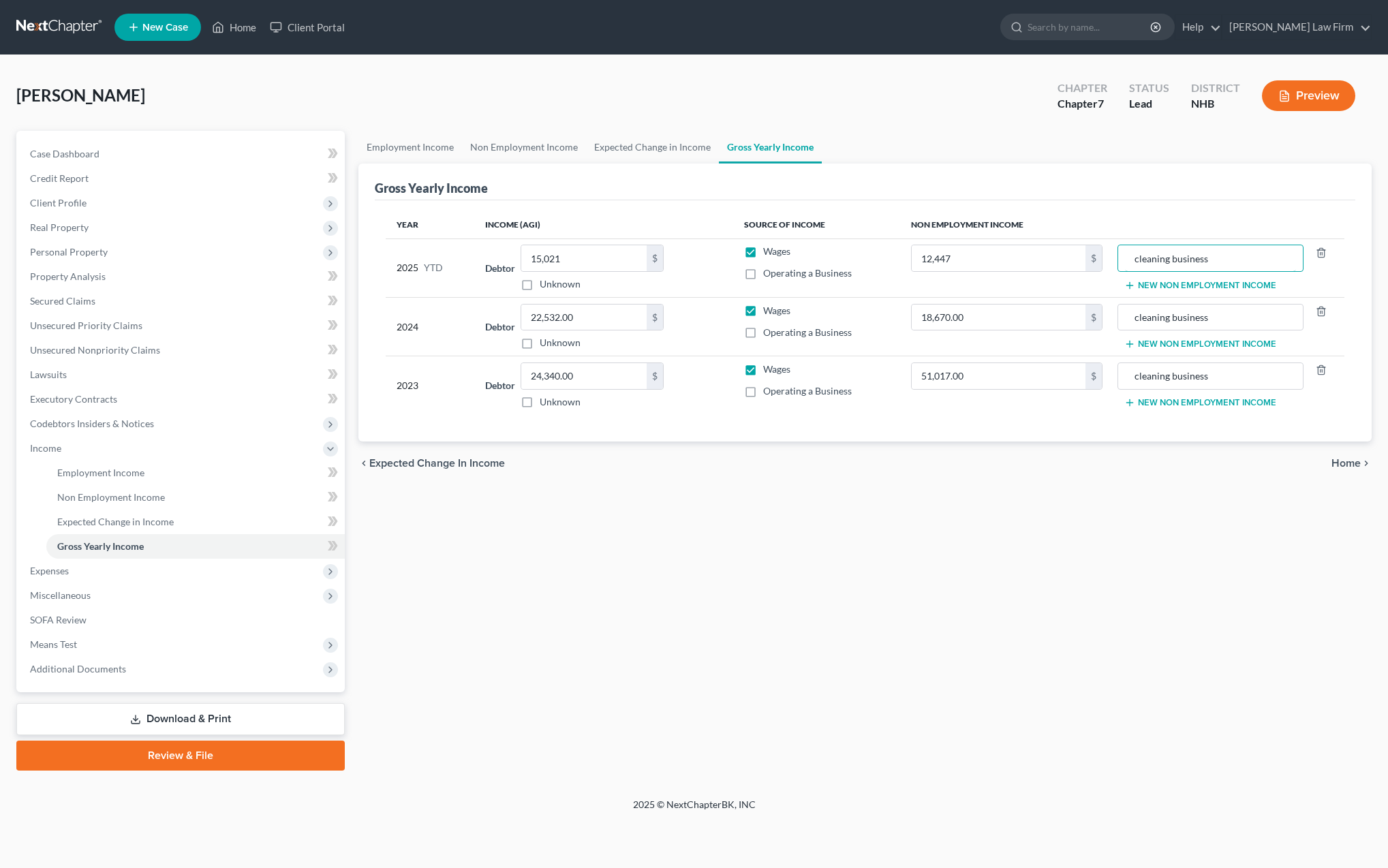
type input "cleaning business"
click at [1351, 460] on span "Home" at bounding box center [1346, 464] width 29 height 11
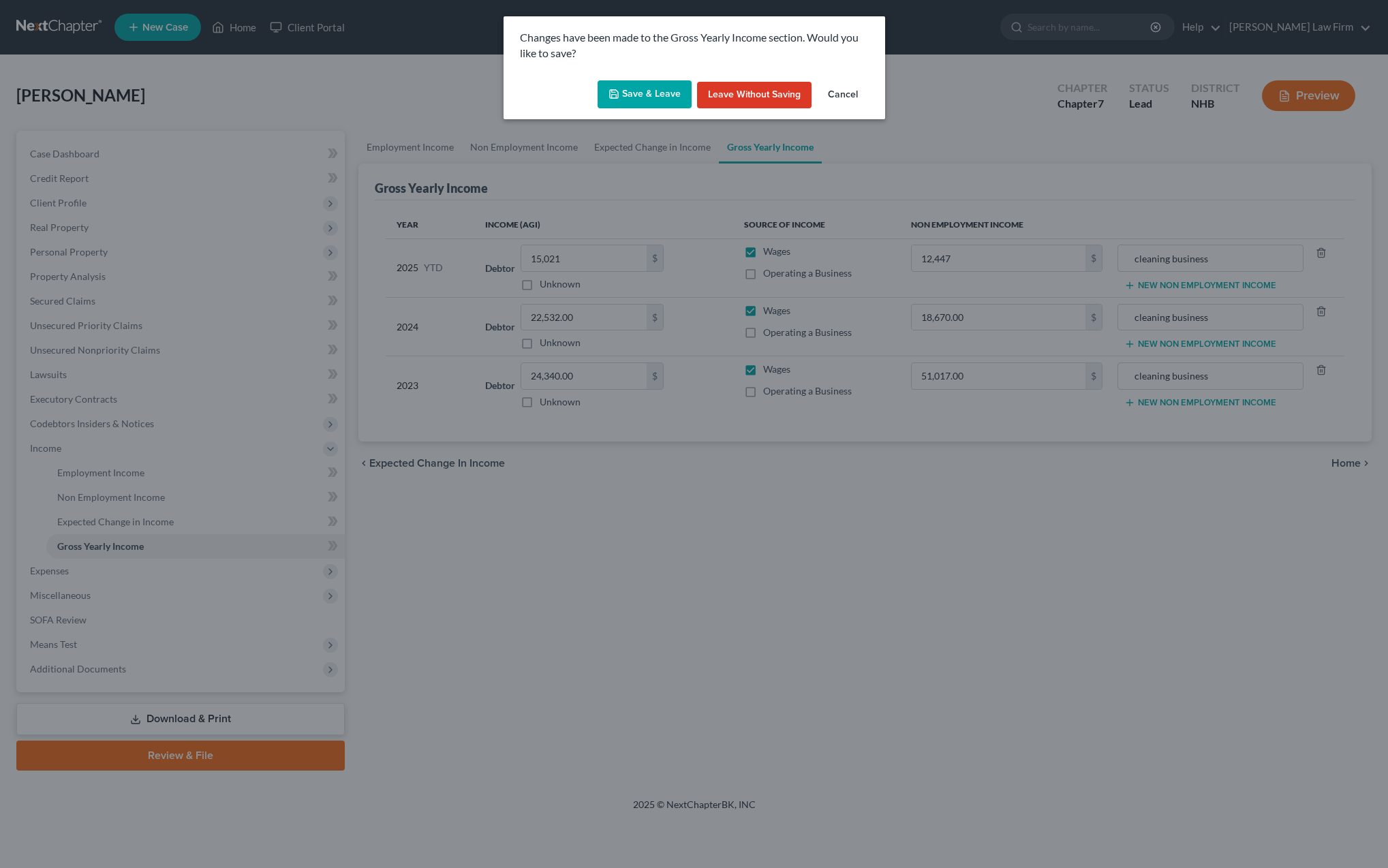
click at [616, 88] on icon "button" at bounding box center [613, 93] width 11 height 11
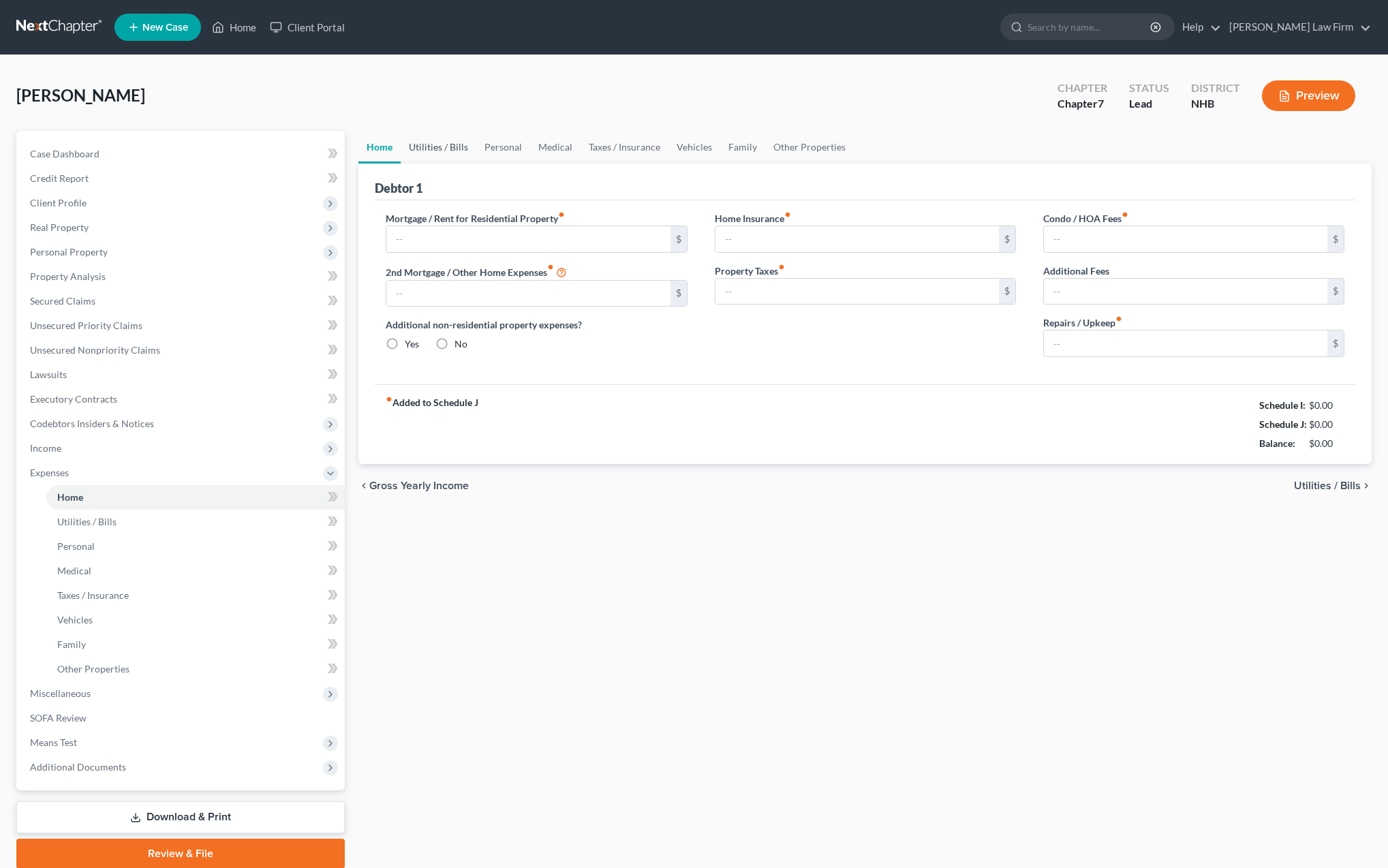
type input "1,357.00"
type input "0.00"
radio input "true"
type input "0.00"
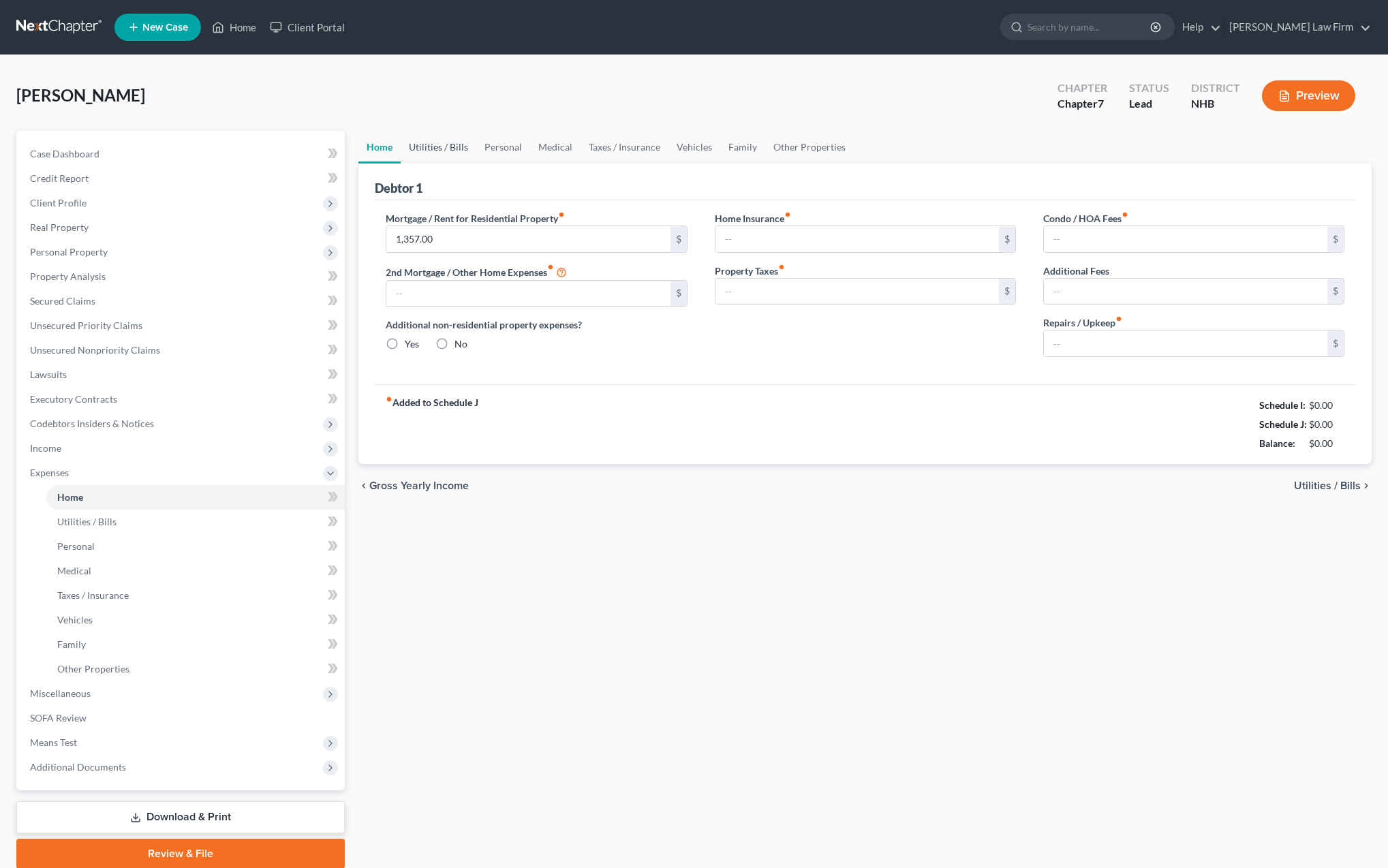
type input "0.00"
type input "50.00"
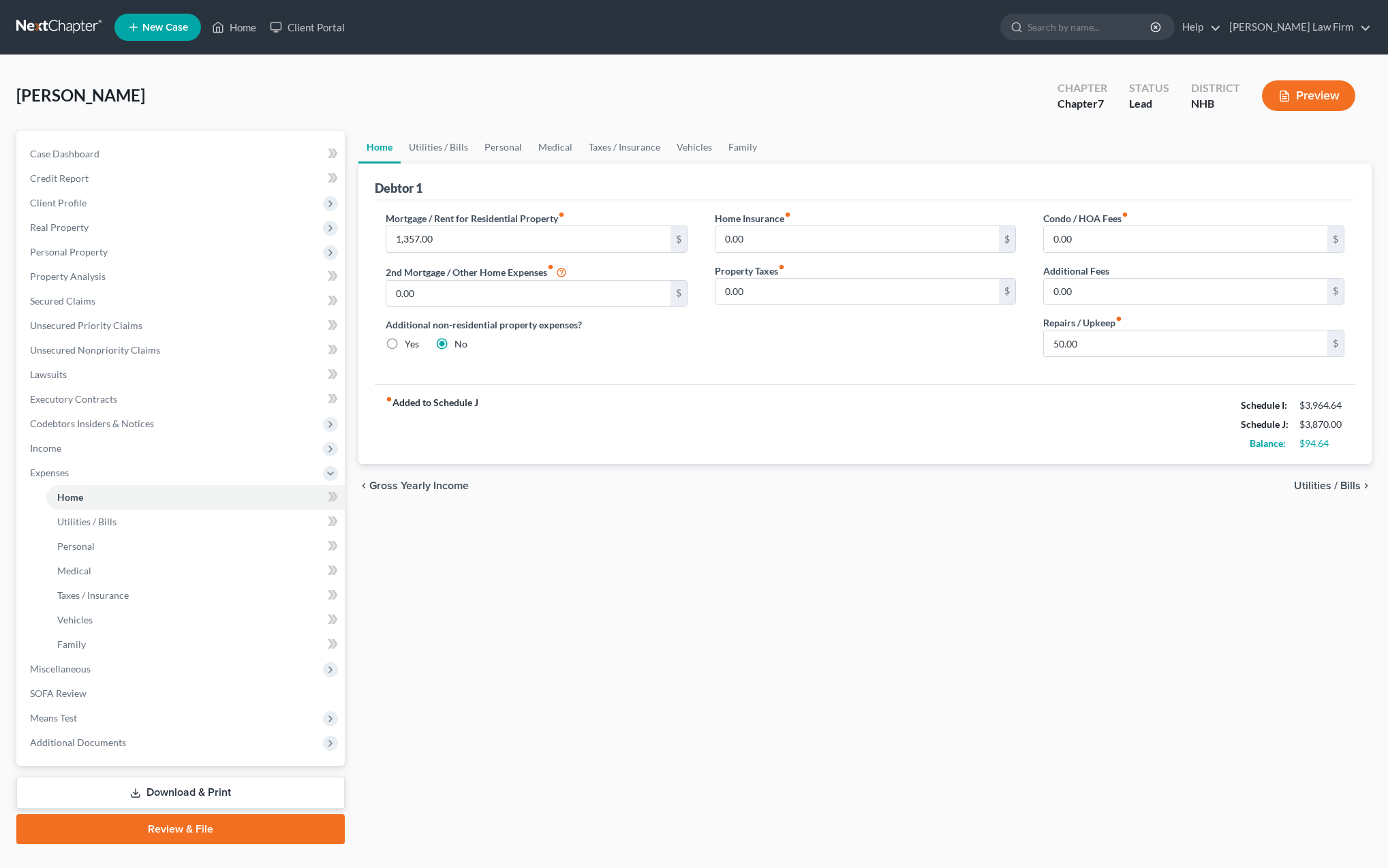
click at [204, 792] on link "Download & Print" at bounding box center [180, 793] width 328 height 32
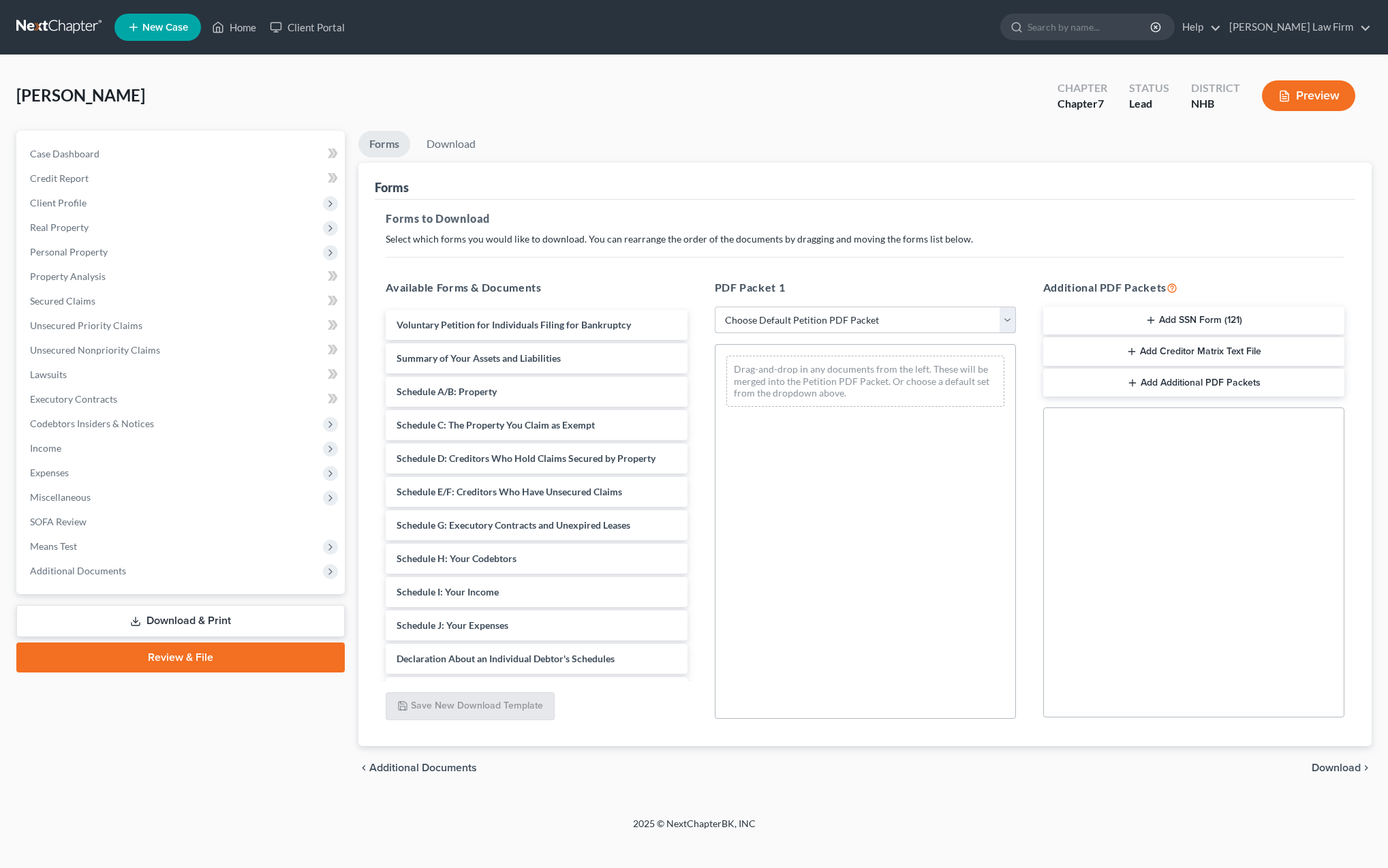
select select "0"
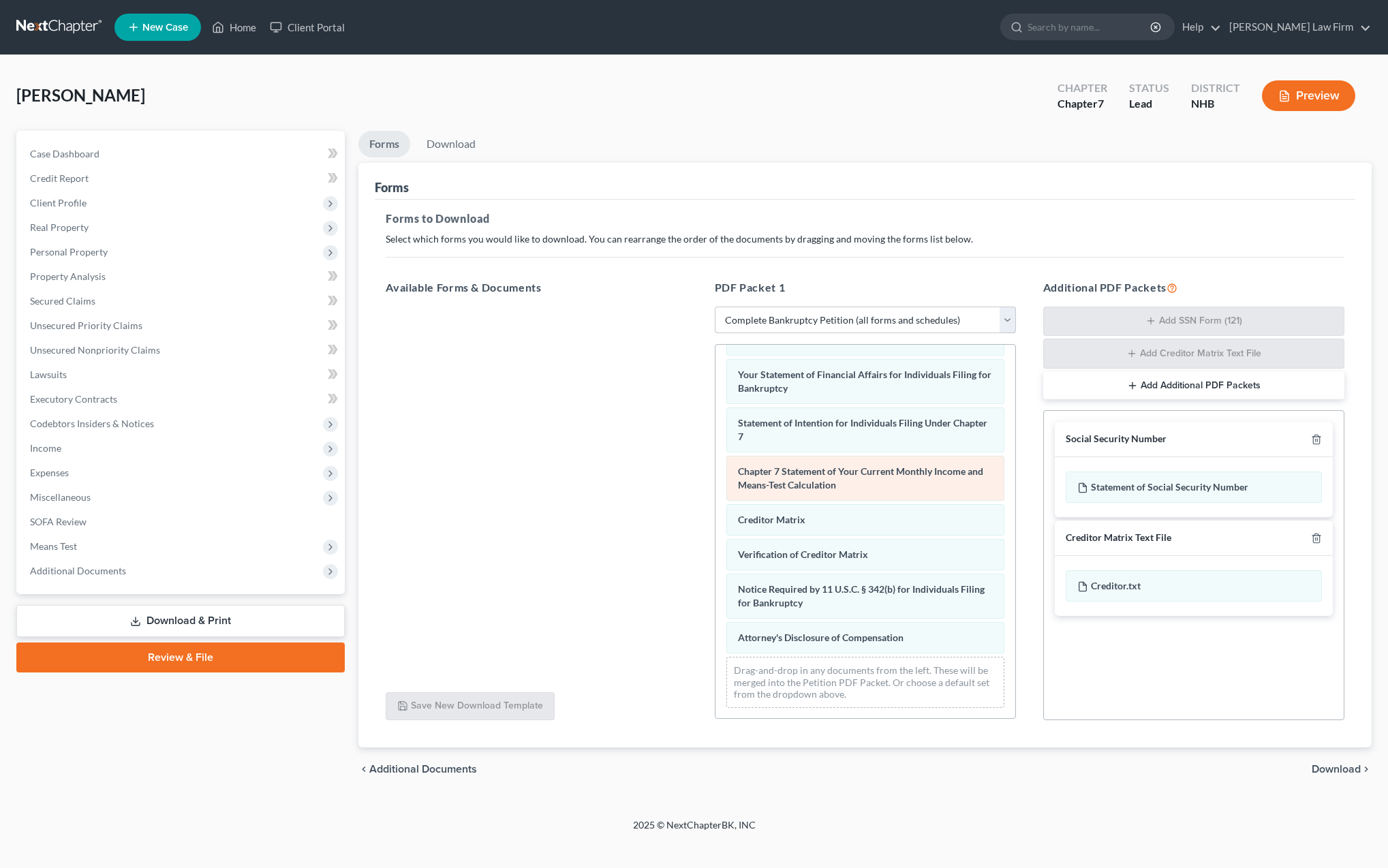
scroll to position [392, 0]
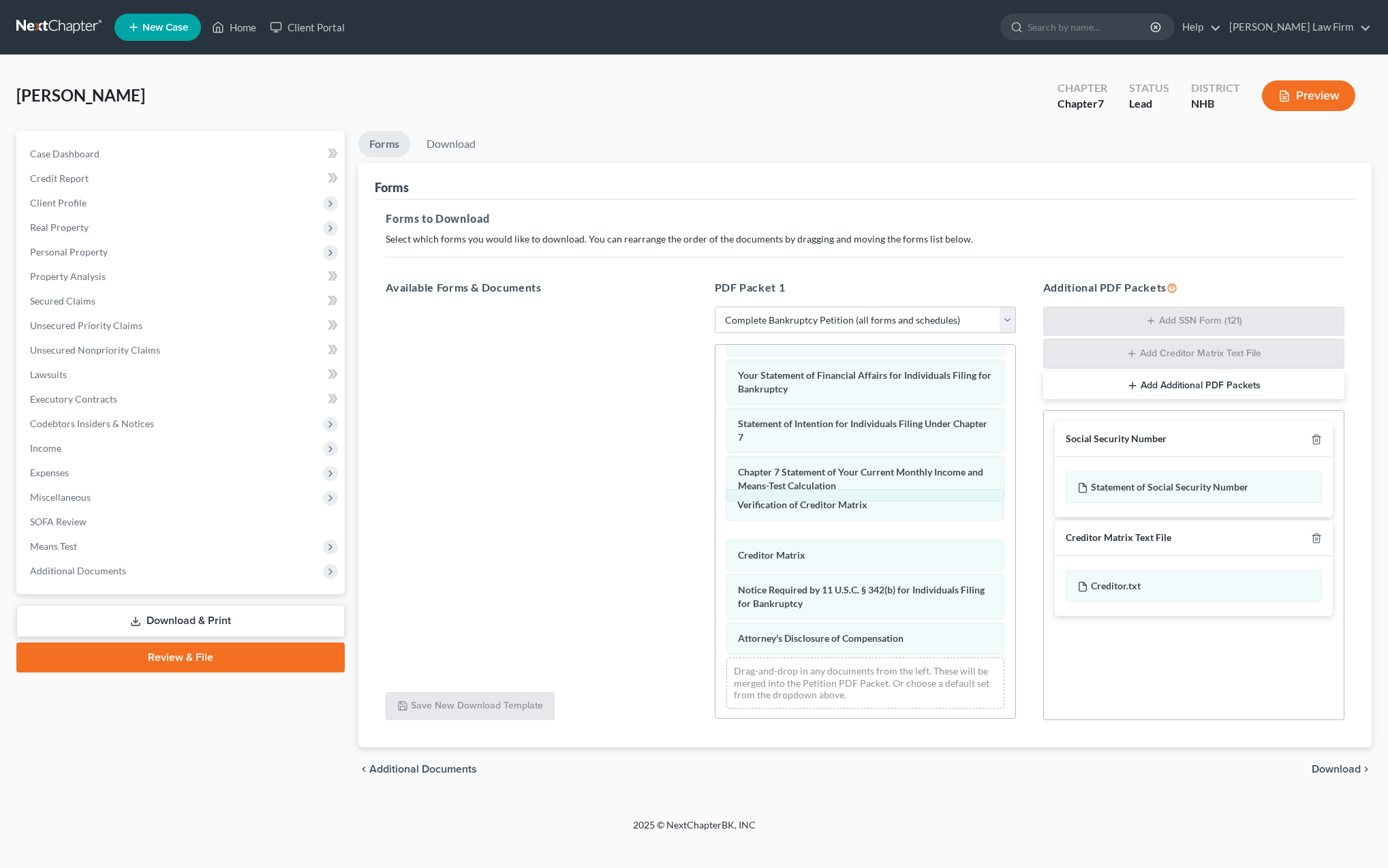
drag, startPoint x: 826, startPoint y: 555, endPoint x: 823, endPoint y: 506, distance: 49.1
click at [825, 506] on div "Verification of Creditor Matrix Voluntary Petition for Individuals Filing for B…" at bounding box center [865, 336] width 300 height 767
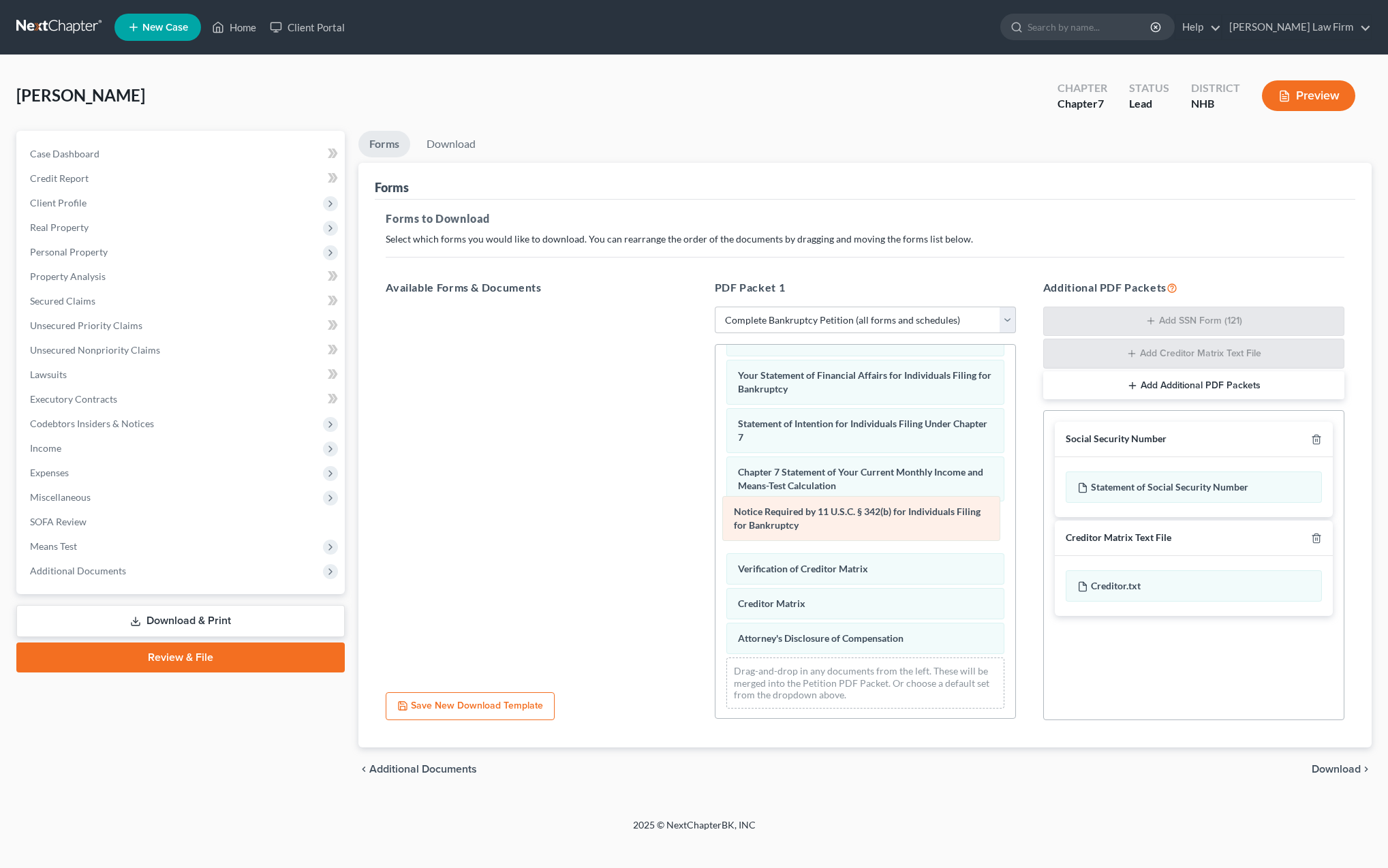
drag, startPoint x: 828, startPoint y: 608, endPoint x: 823, endPoint y: 531, distance: 77.2
click at [823, 531] on div "Notice Required by 11 U.S.C. § 342(b) for Individuals Filing for Bankruptcy Vol…" at bounding box center [865, 336] width 300 height 767
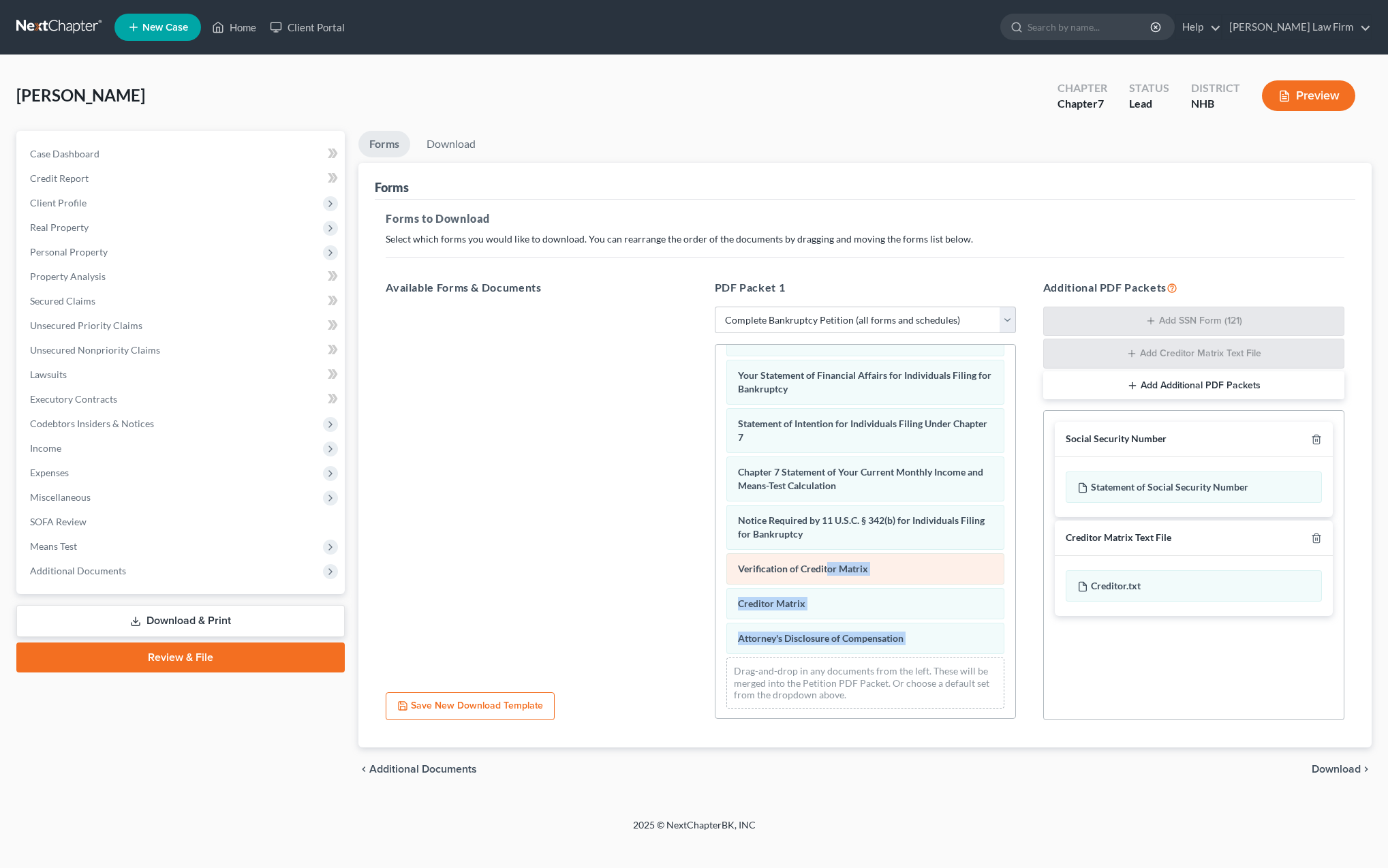
drag, startPoint x: 831, startPoint y: 655, endPoint x: 827, endPoint y: 565, distance: 90.1
click at [827, 565] on div "Voluntary Petition for Individuals Filing for Bankruptcy Summary of Your Assets…" at bounding box center [865, 336] width 300 height 767
click at [677, 619] on div at bounding box center [536, 494] width 323 height 375
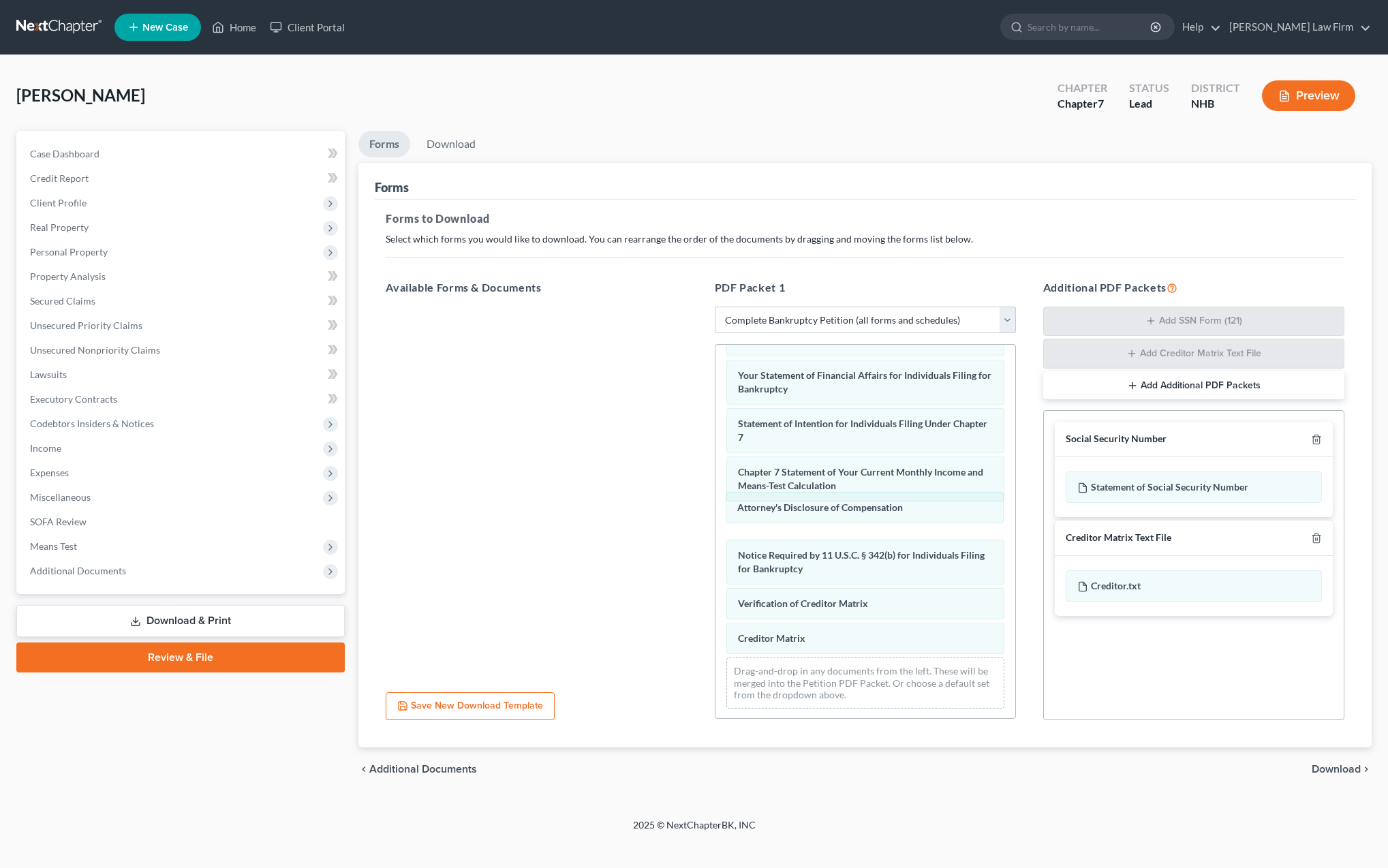
drag, startPoint x: 776, startPoint y: 647, endPoint x: 775, endPoint y: 521, distance: 126.0
click at [775, 518] on div "Attorney's Disclosure of Compensation Voluntary Petition for Individuals Filing…" at bounding box center [865, 336] width 300 height 767
click at [1319, 440] on icon "button" at bounding box center [1317, 440] width 11 height 11
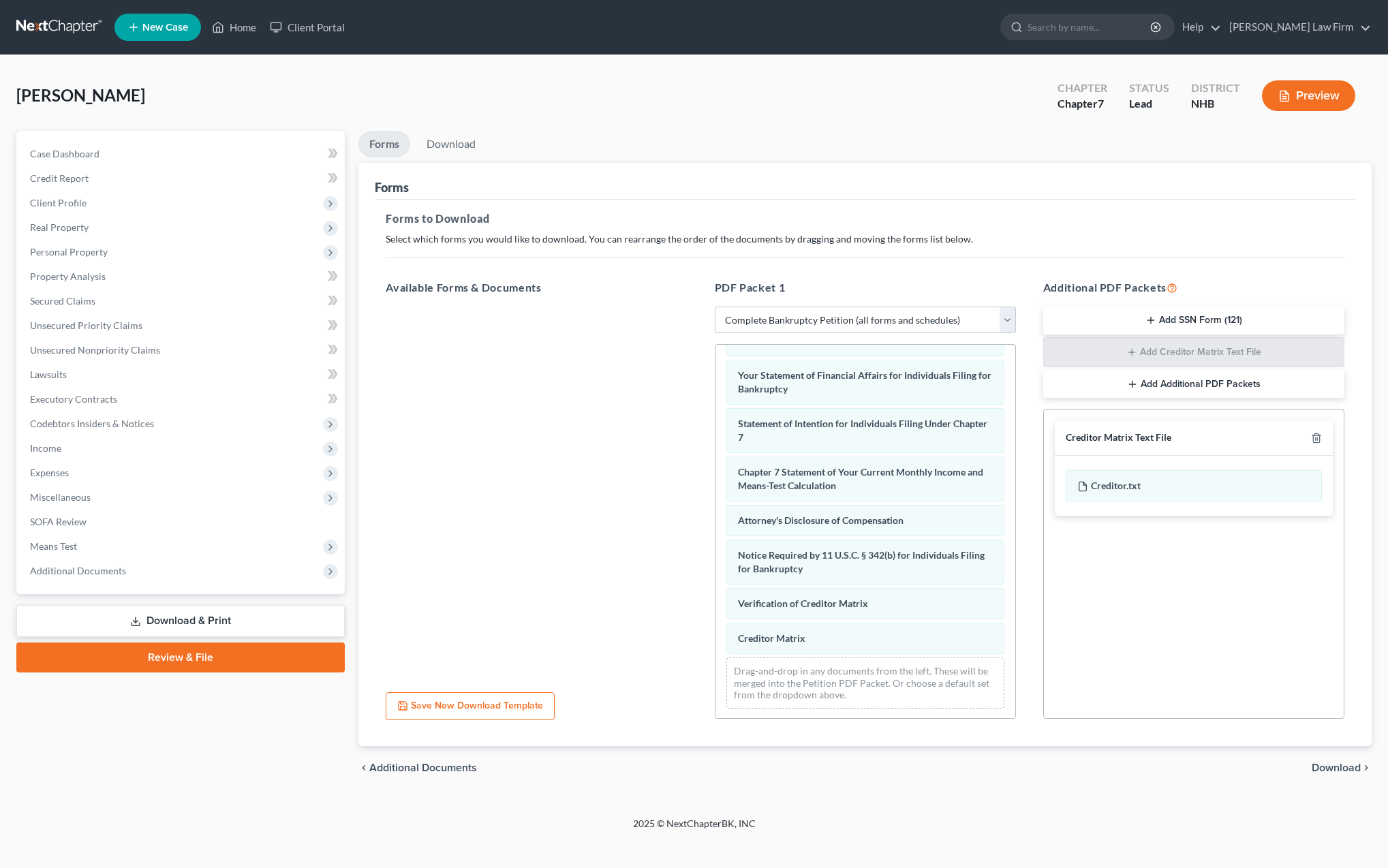
click at [1319, 440] on icon "button" at bounding box center [1316, 439] width 6 height 9
click at [1331, 771] on span "Download" at bounding box center [1336, 768] width 49 height 11
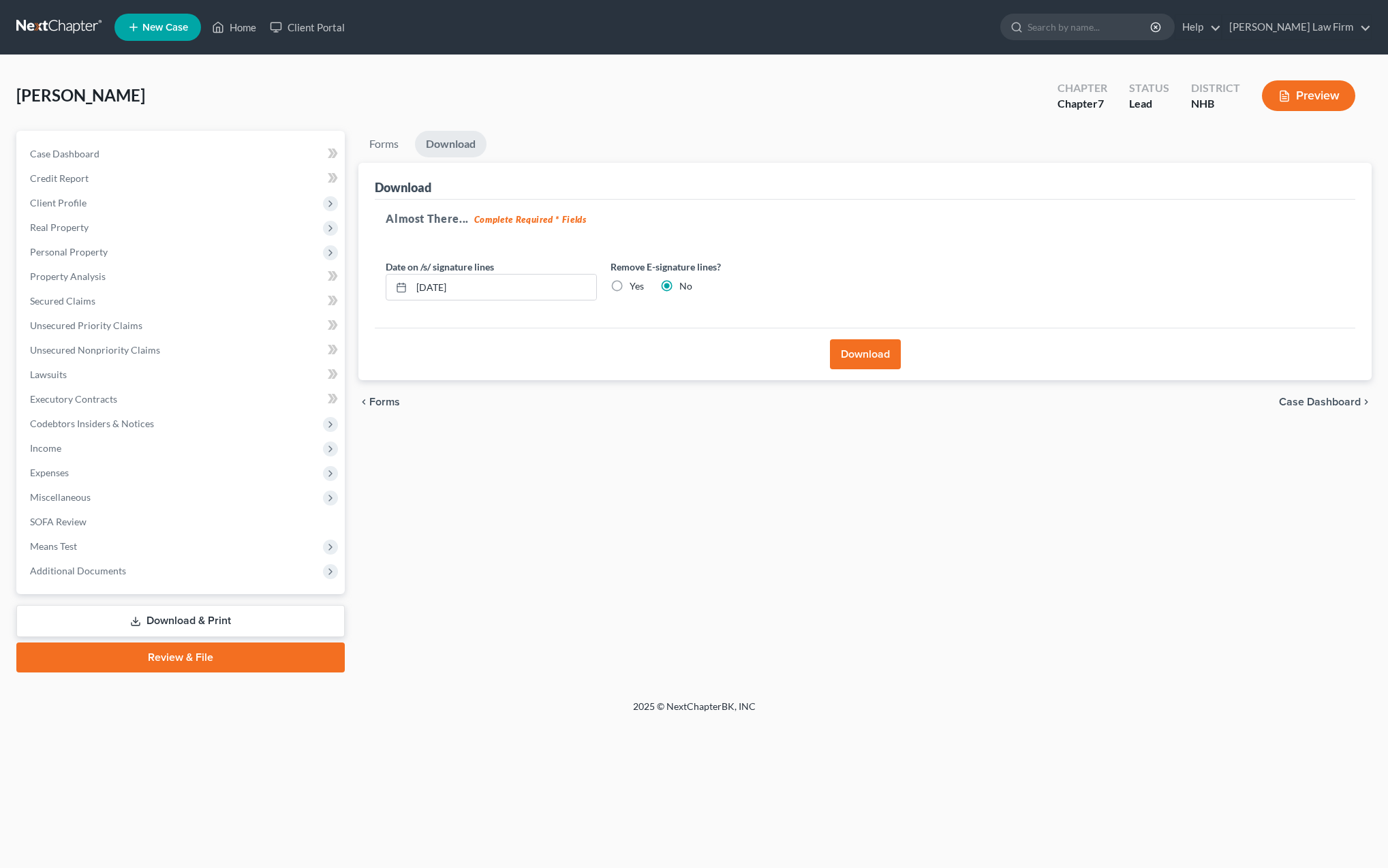
click at [845, 362] on button "Download" at bounding box center [865, 354] width 71 height 30
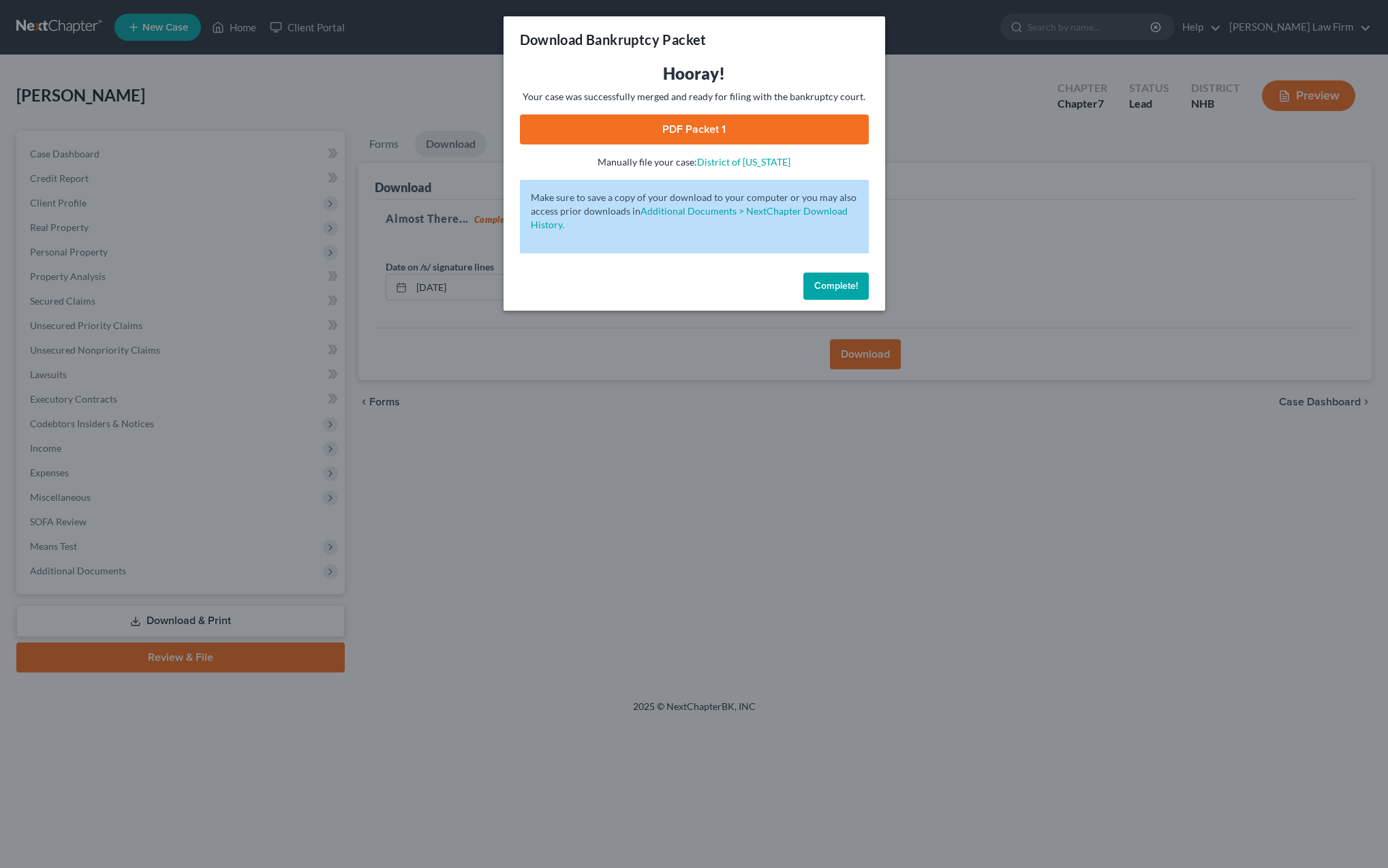
click at [674, 130] on link "PDF Packet 1" at bounding box center [694, 129] width 349 height 30
